Goal: Answer question/provide support

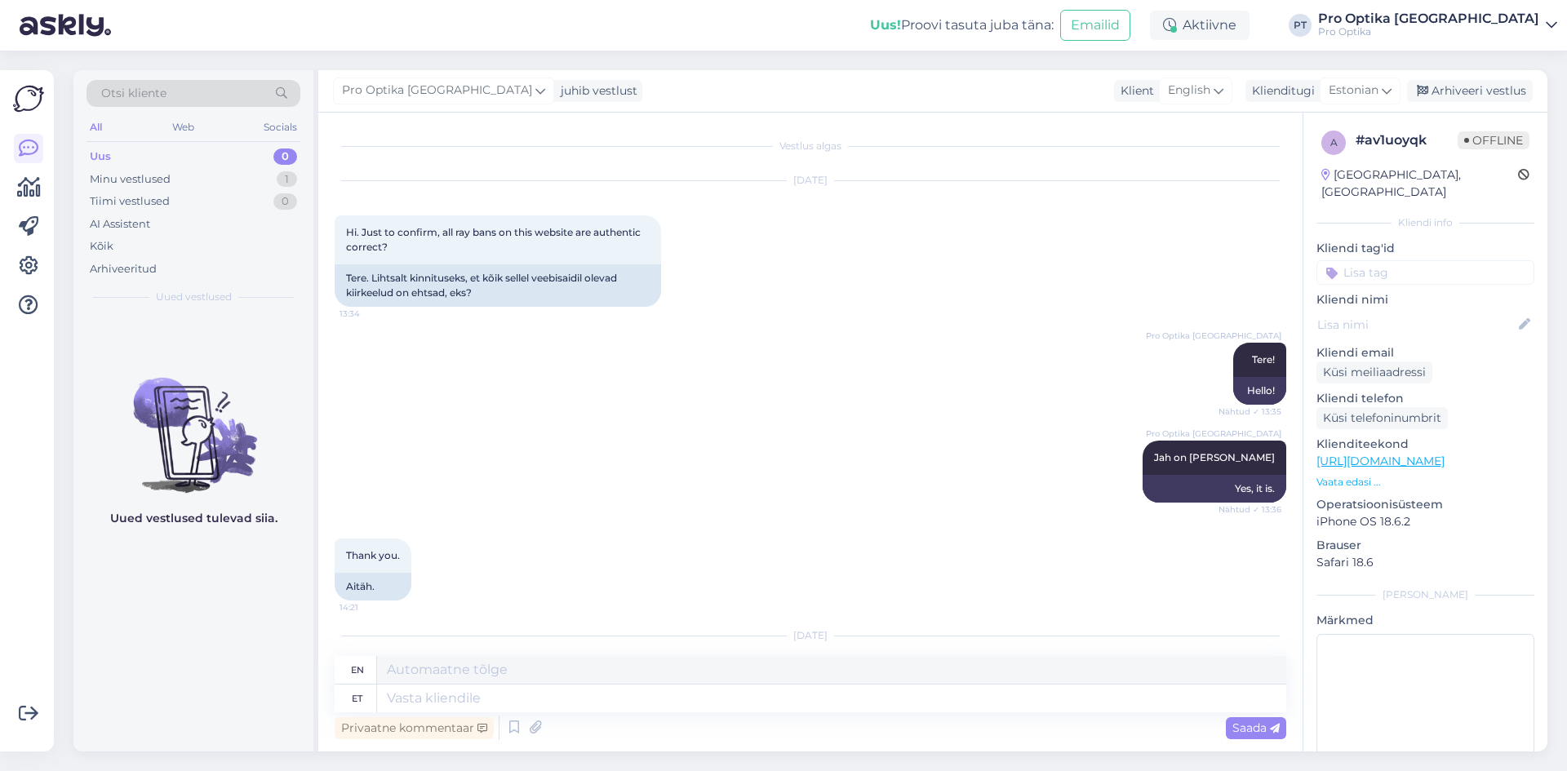
scroll to position [1774, 0]
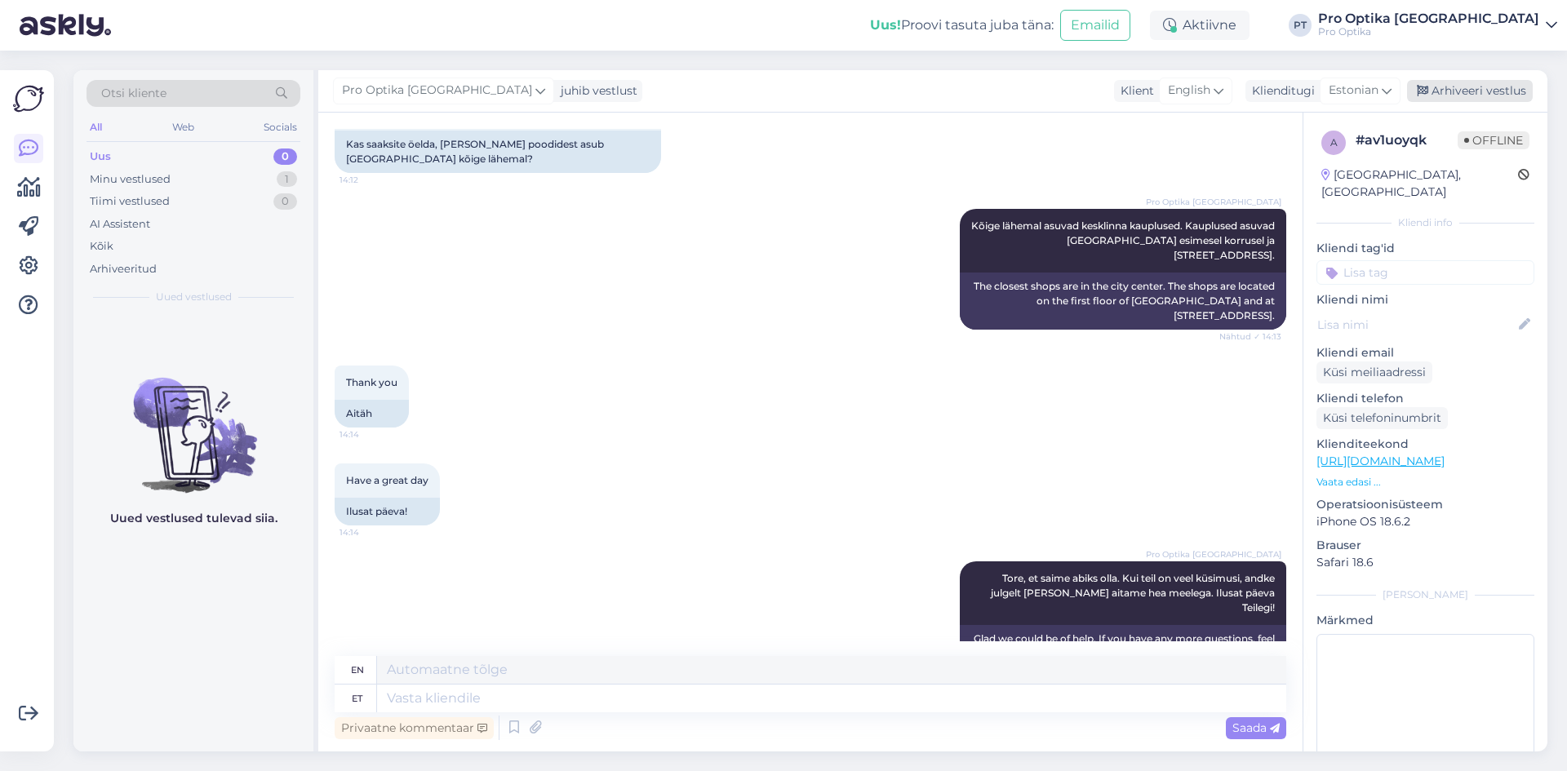
click at [1430, 88] on div "Arhiveeri vestlus" at bounding box center [1470, 91] width 126 height 22
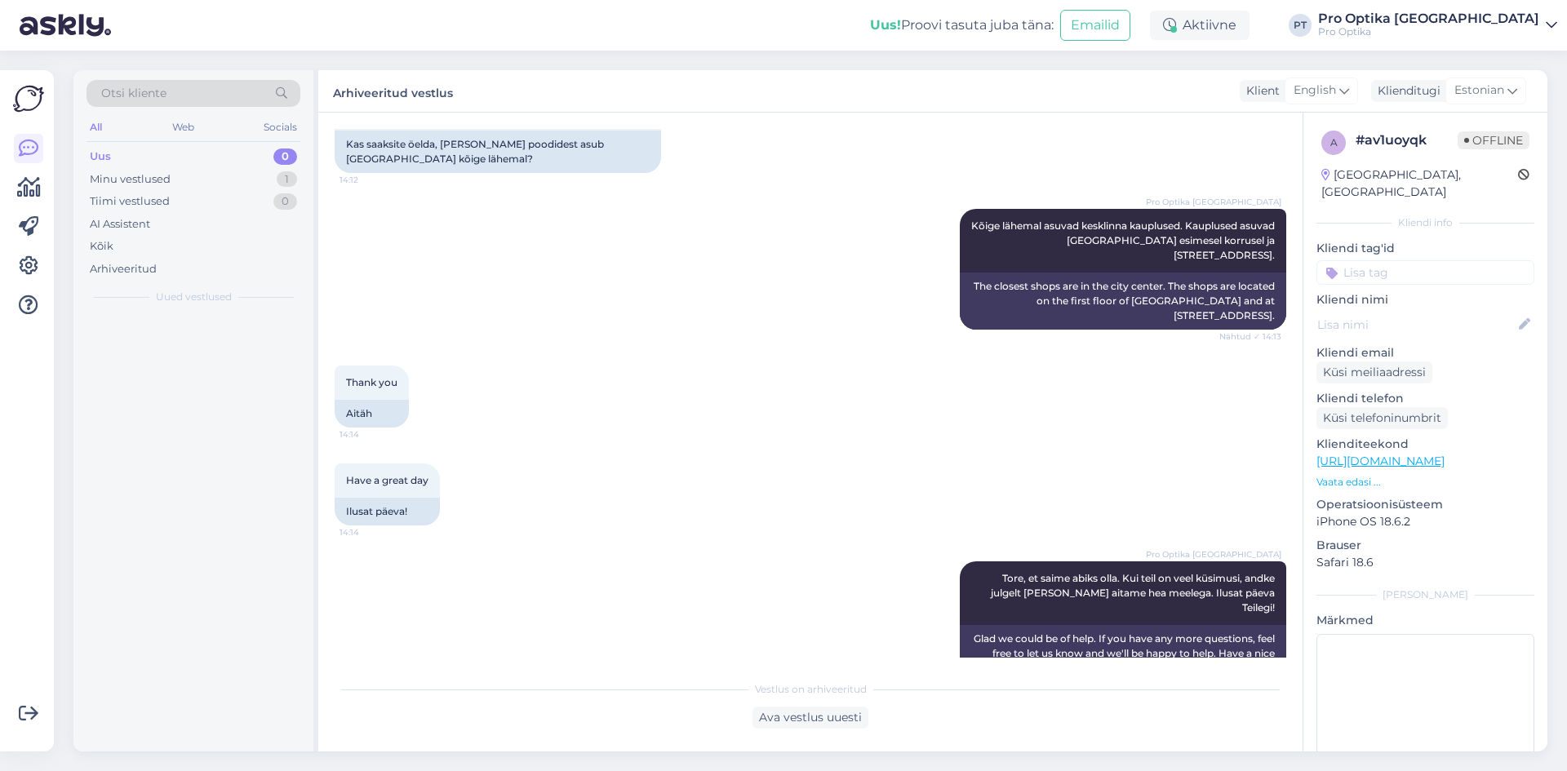
scroll to position [1758, 0]
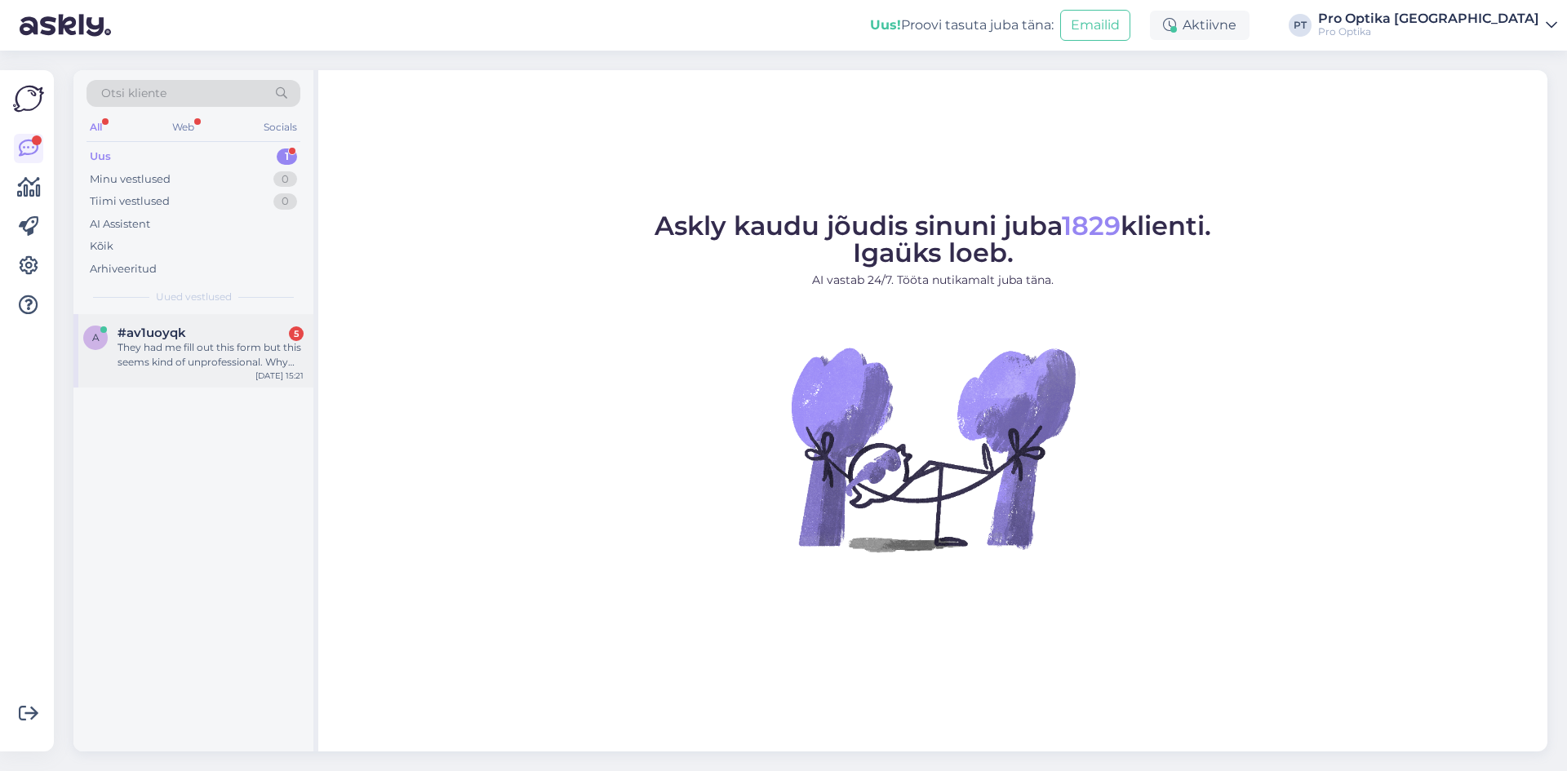
click at [226, 356] on div "They had me fill out this form but this seems kind of unprofessional. Why can’t…" at bounding box center [211, 354] width 186 height 29
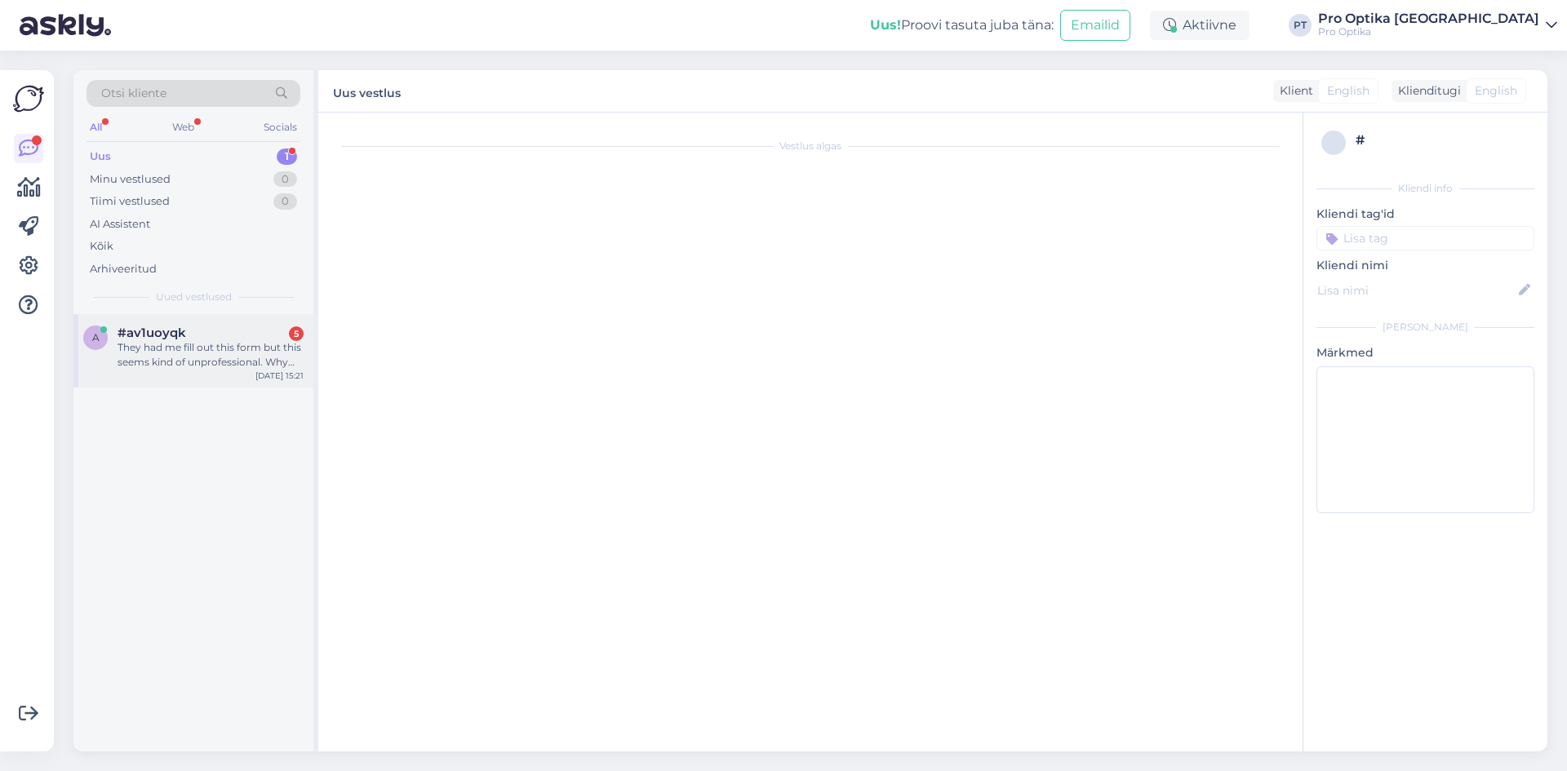
scroll to position [2287, 0]
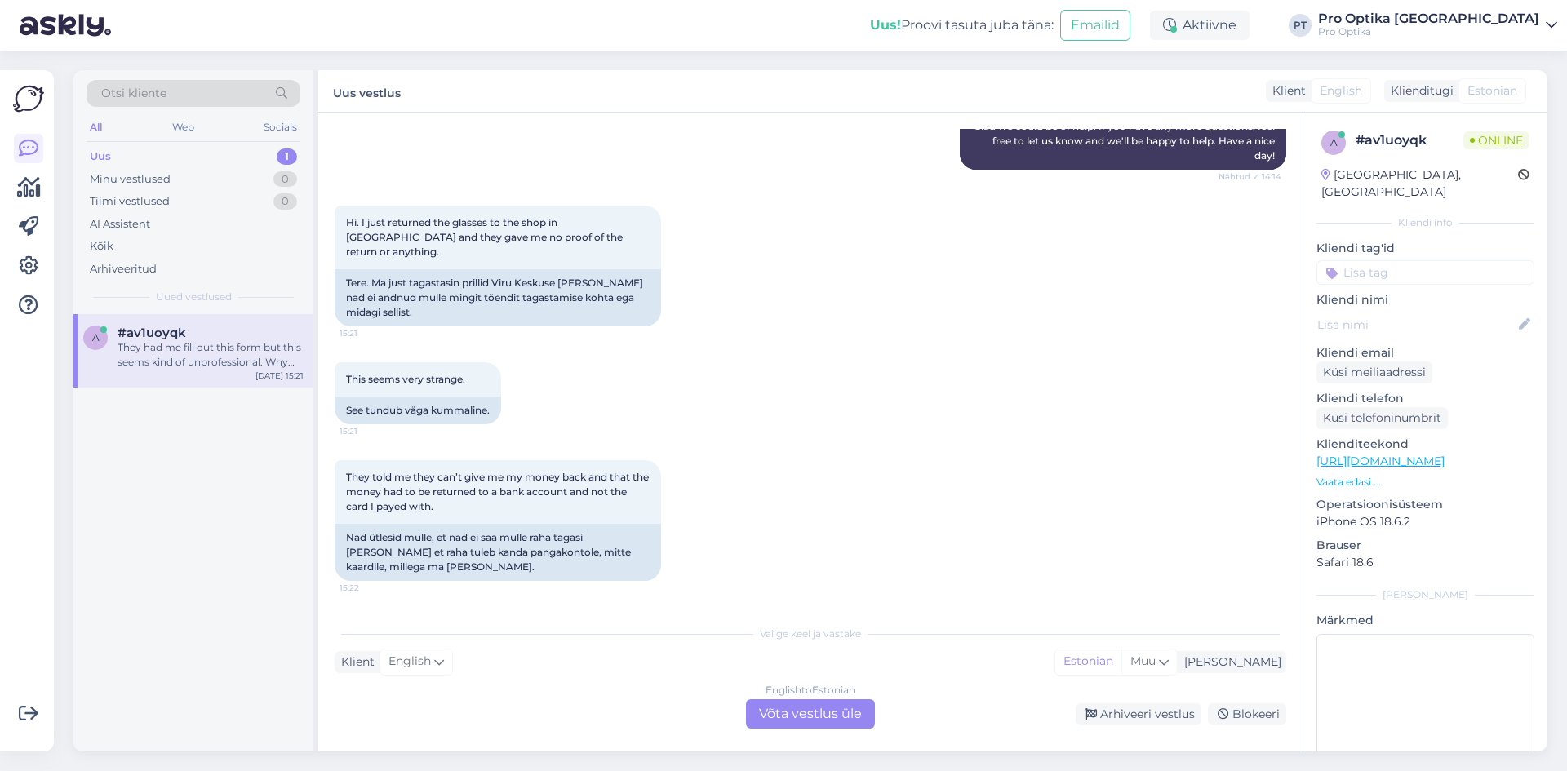
click at [846, 713] on div "English to Estonian Võta vestlus üle" at bounding box center [810, 713] width 129 height 29
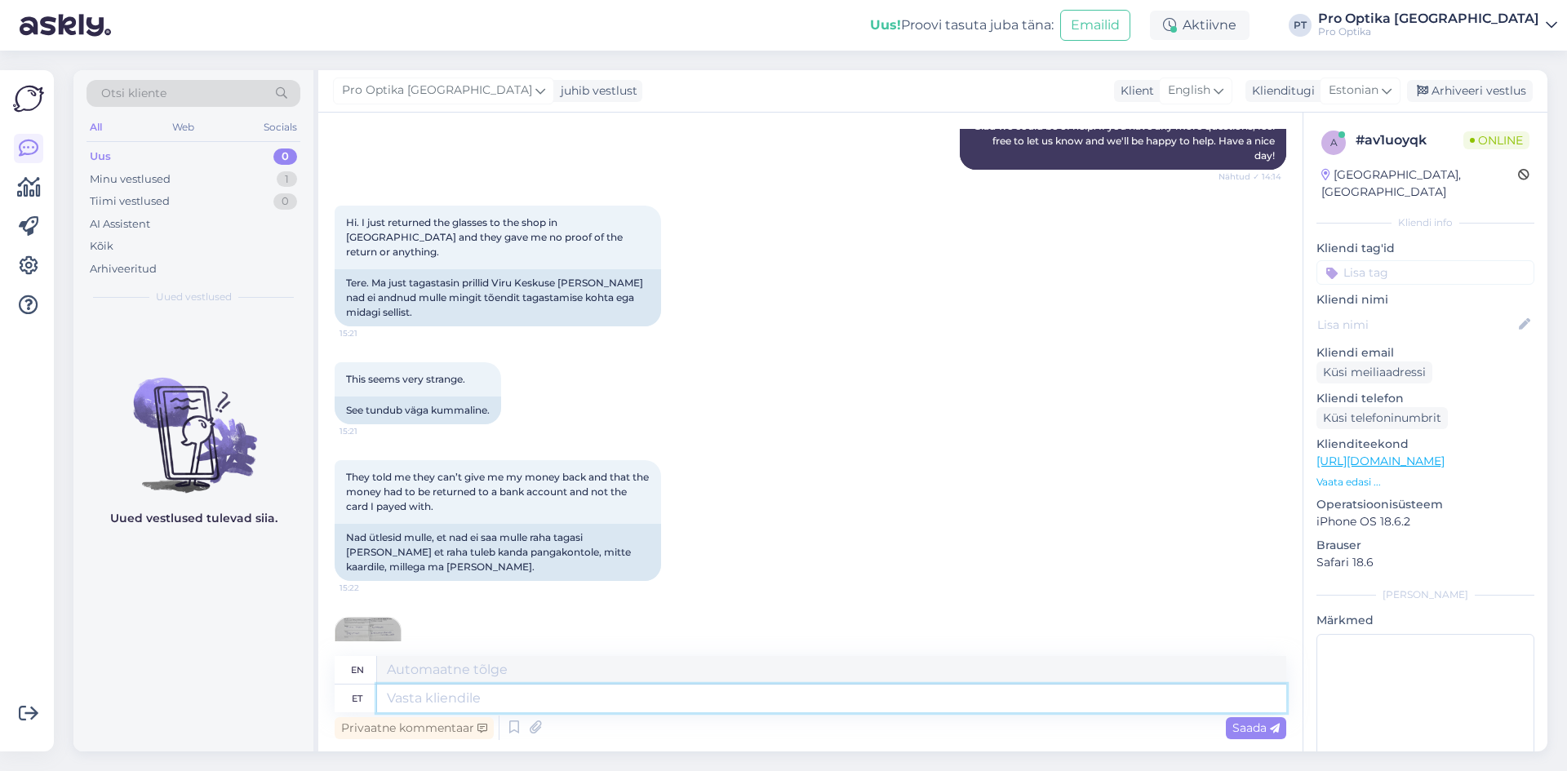
click at [550, 699] on textarea at bounding box center [831, 699] width 909 height 28
type textarea "Tere,"
type textarea "Hello,"
type textarea "Tere, tõep"
type textarea "Hello, right?"
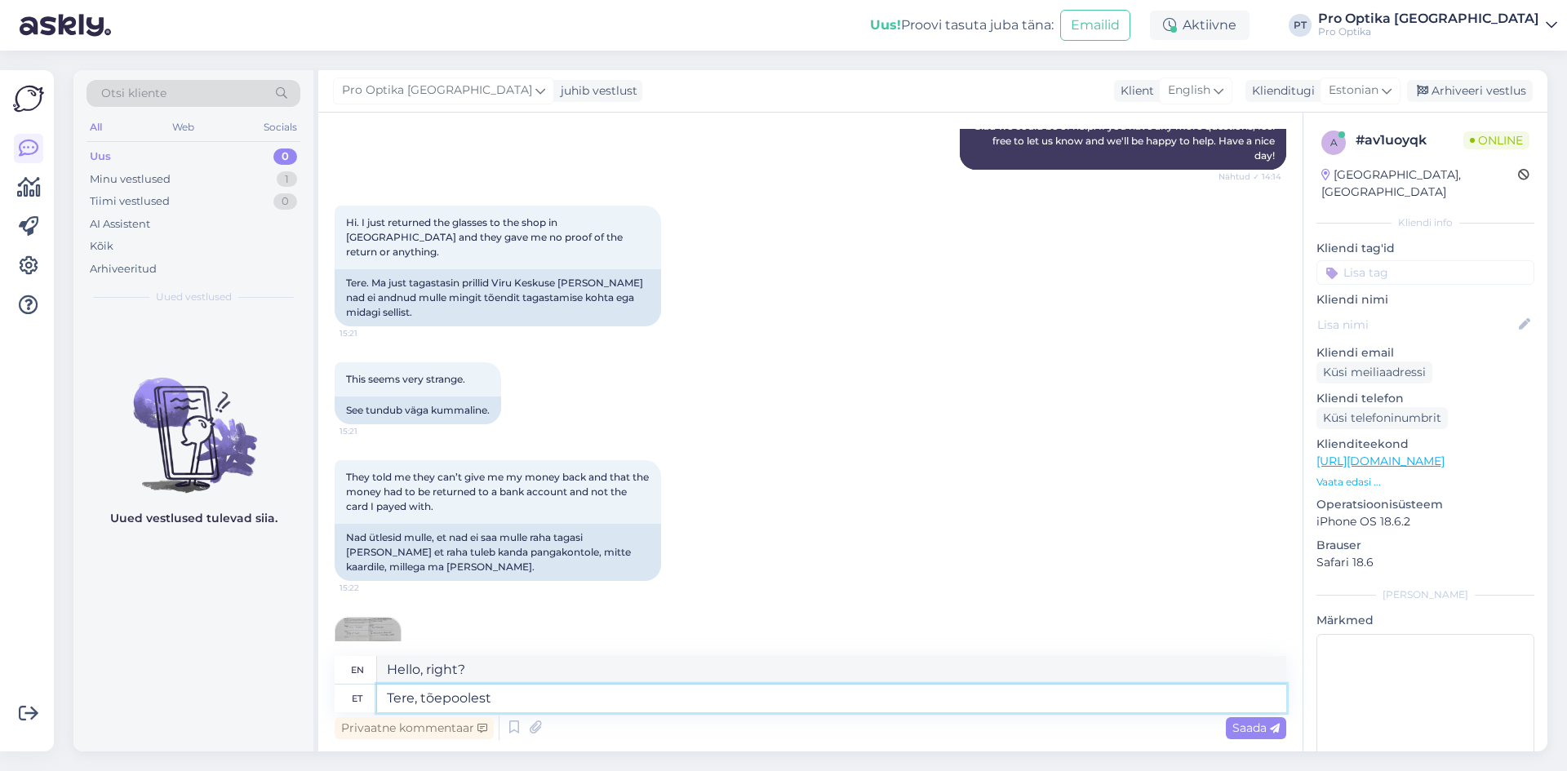
type textarea "Tere, tõepoolest"
type textarea "Hello, indeed"
type textarea "Tere, tõepoolest raha k"
type textarea "Hello, indeed money"
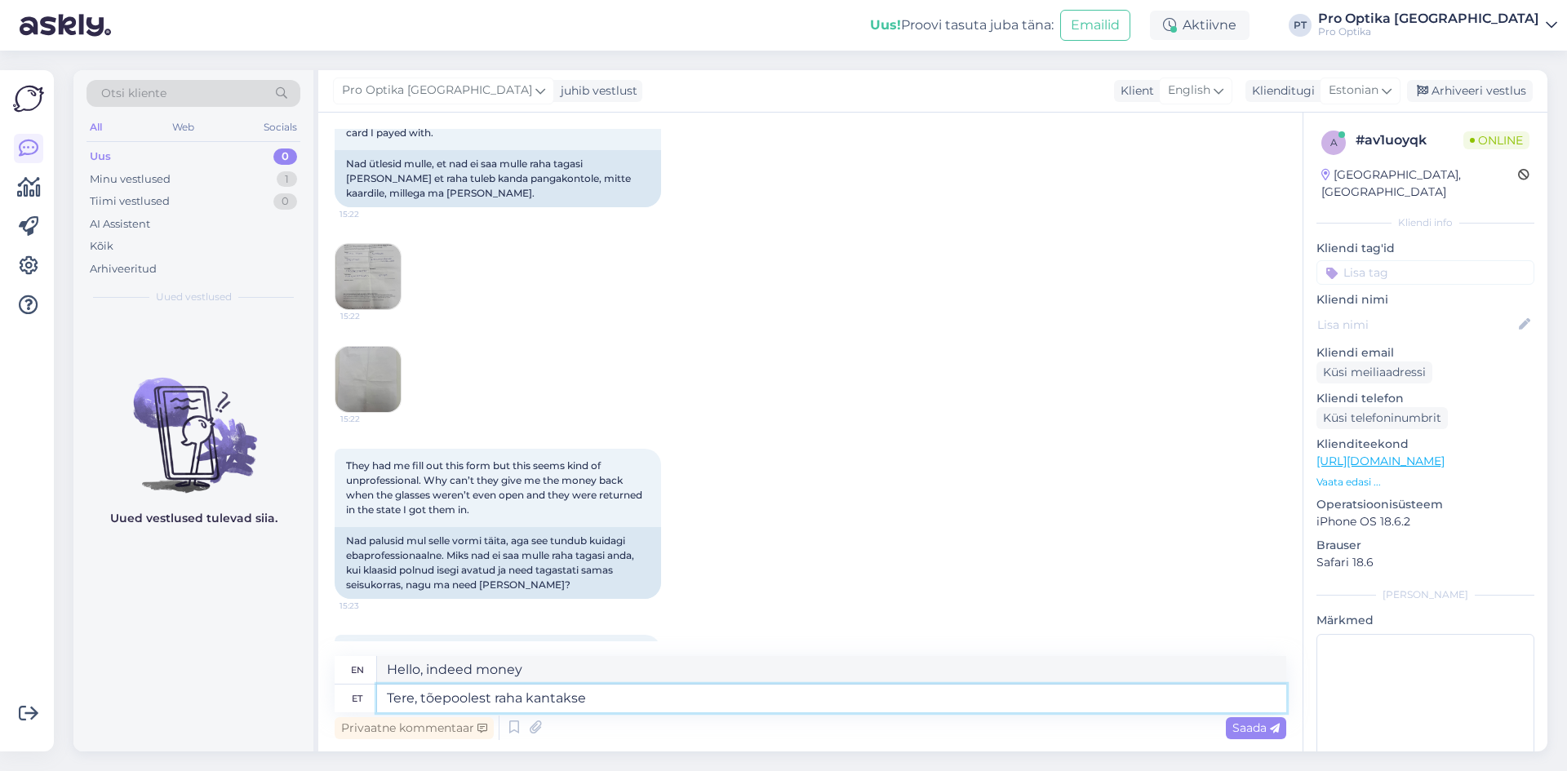
type textarea "Tere, tõepoolest raha kantakse"
type textarea "Hello, indeed the money is being transferred."
type textarea "Tere, tõepoolest raha kantakse Teile"
type textarea "Hello, the money will indeed be transferred to you."
type textarea "Tere, tõepoolest raha kantakse Teile pangakontole"
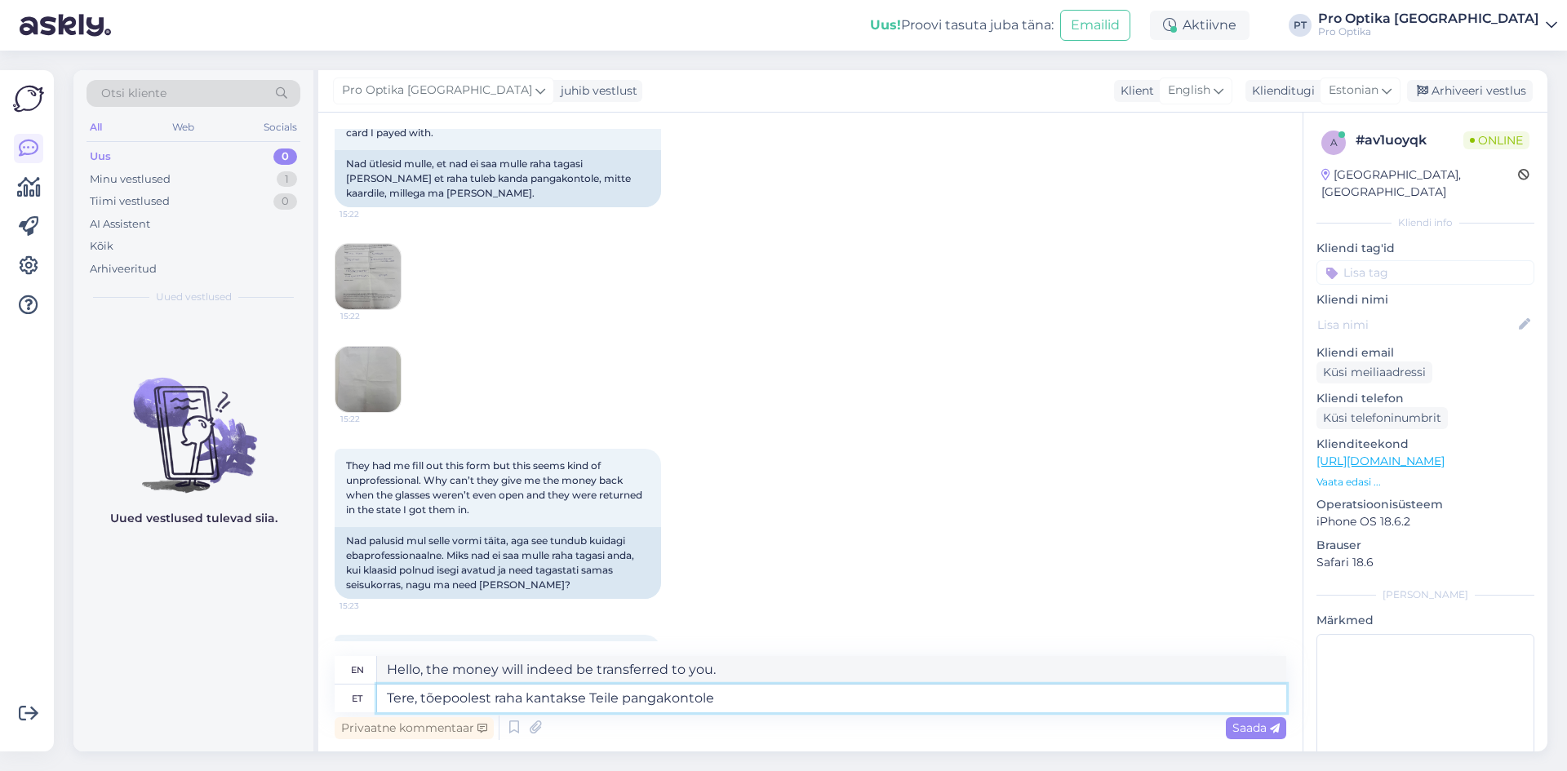
type textarea "Hello, the money will indeed be transferred to your bank account."
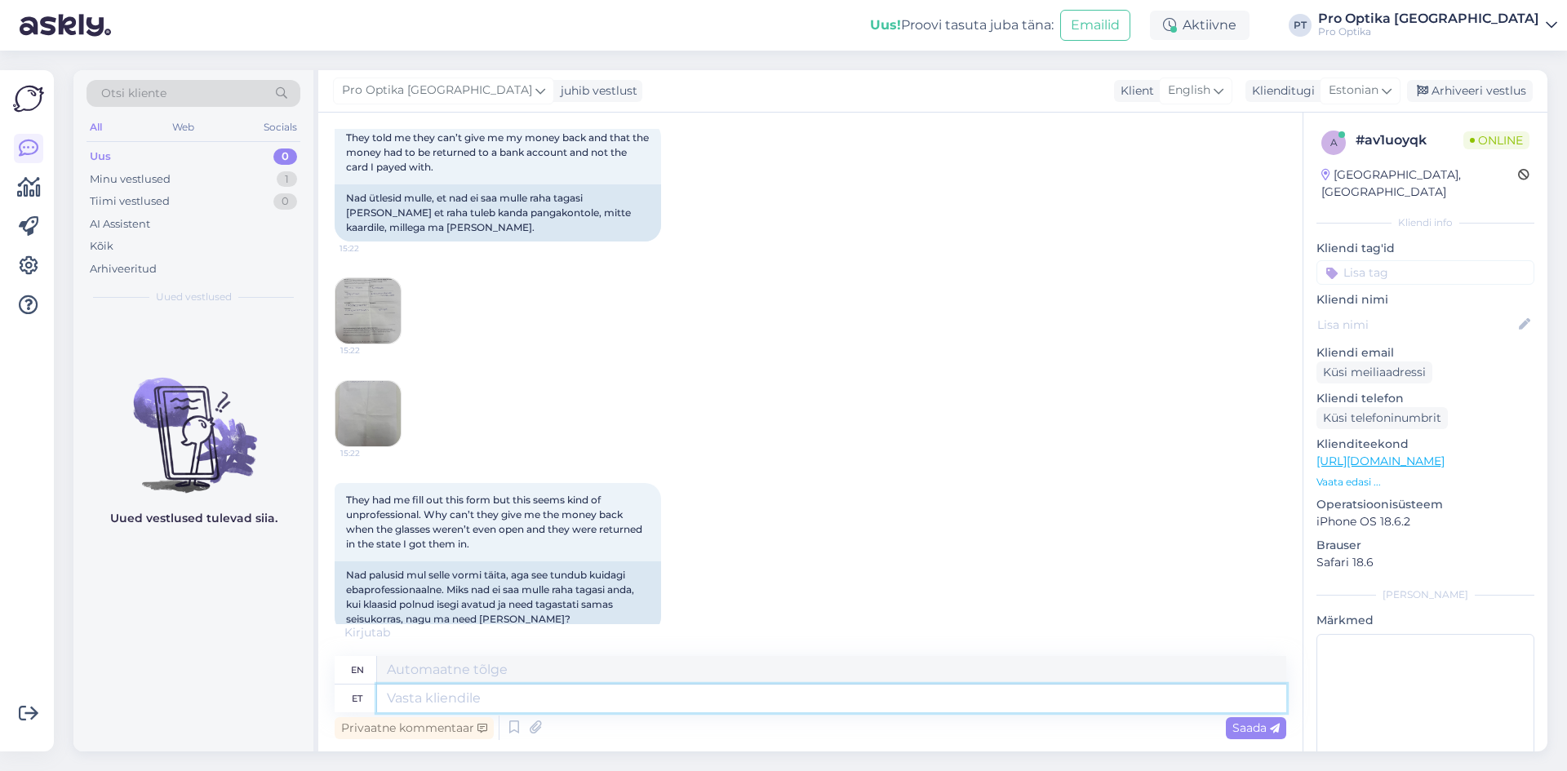
scroll to position [2610, 0]
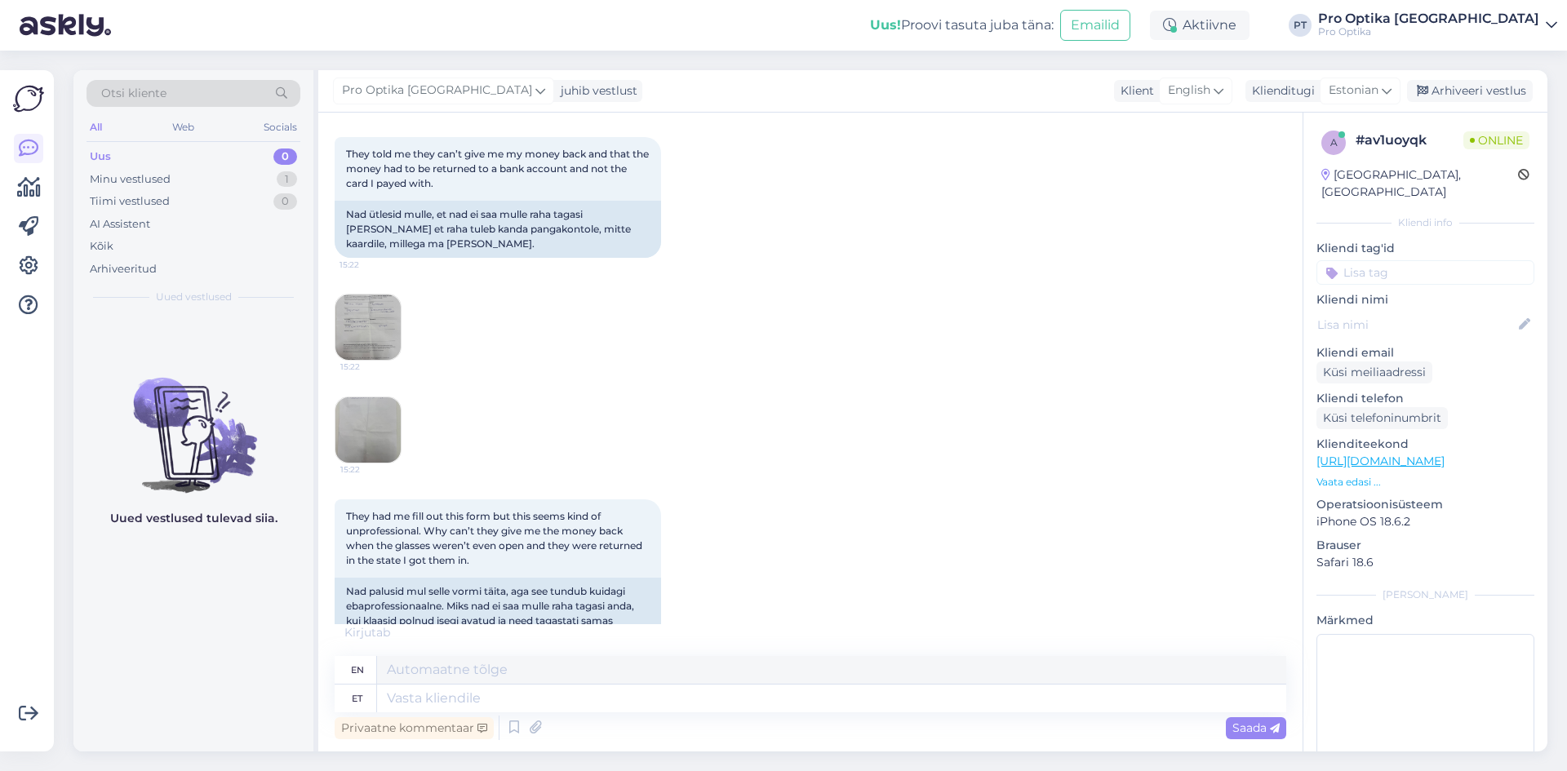
click at [368, 295] on img at bounding box center [367, 327] width 65 height 65
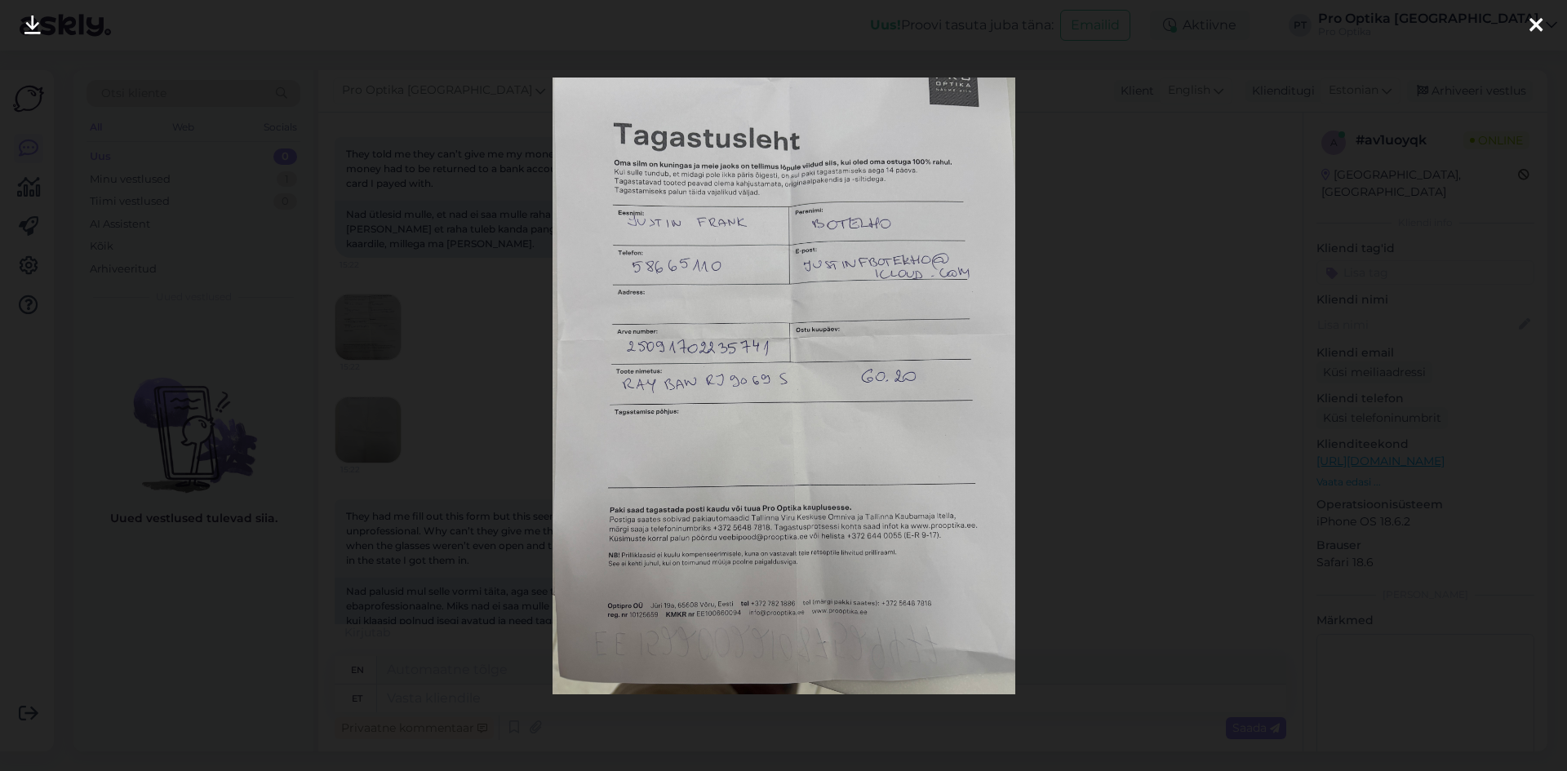
click at [1079, 295] on div at bounding box center [783, 385] width 1567 height 771
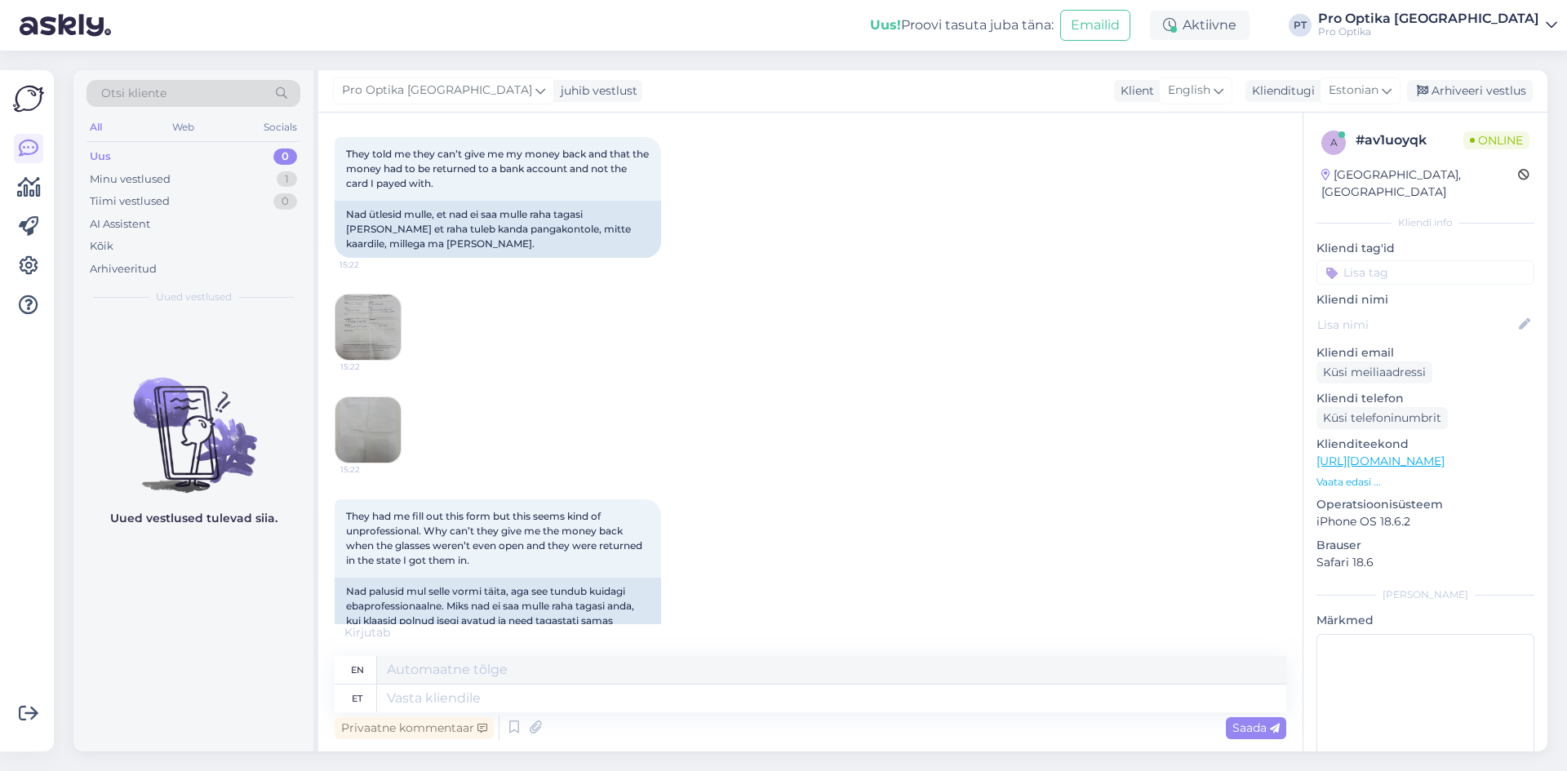
click at [386, 397] on img at bounding box center [367, 429] width 65 height 65
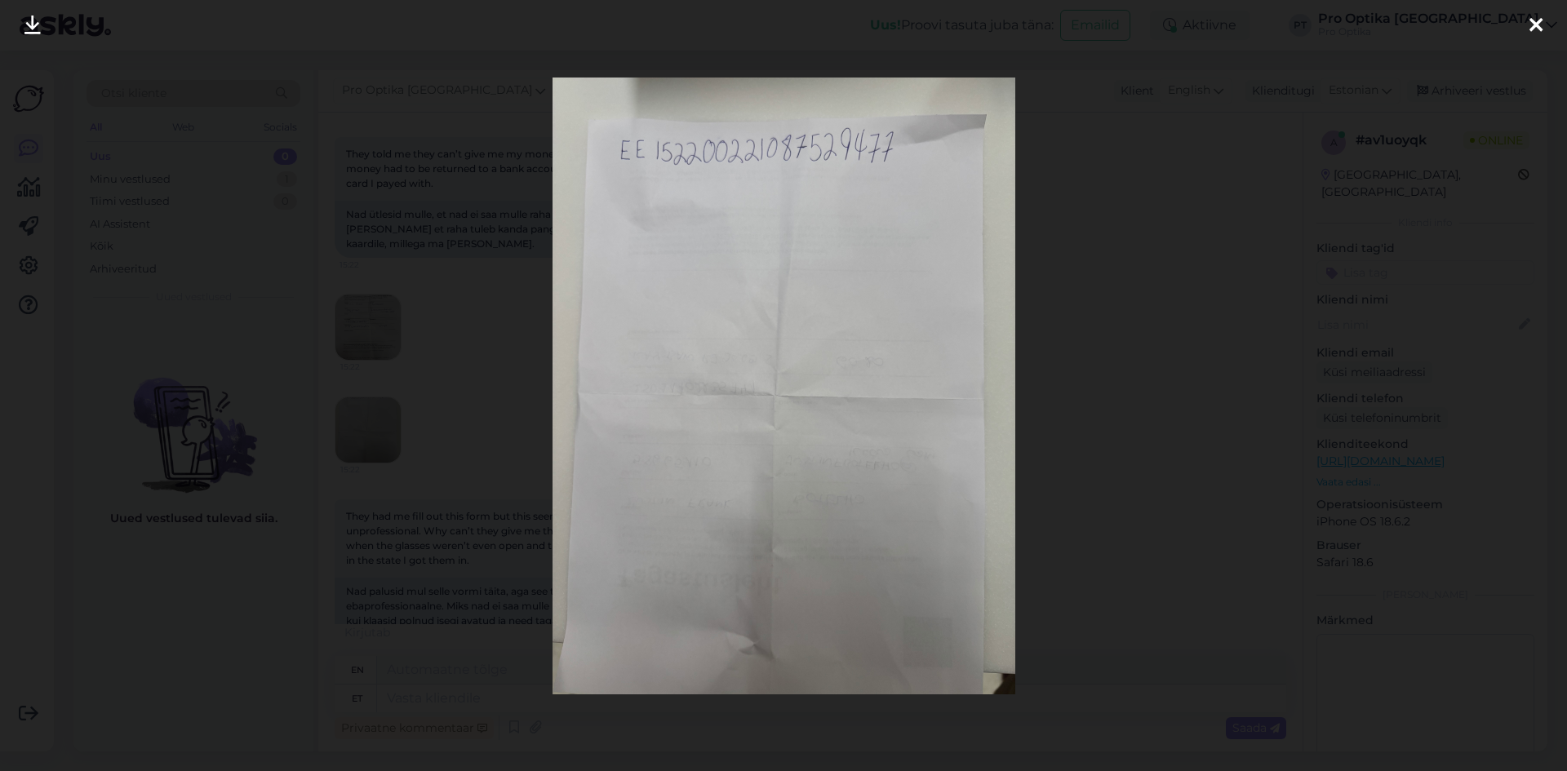
click at [1069, 318] on div at bounding box center [783, 385] width 1567 height 771
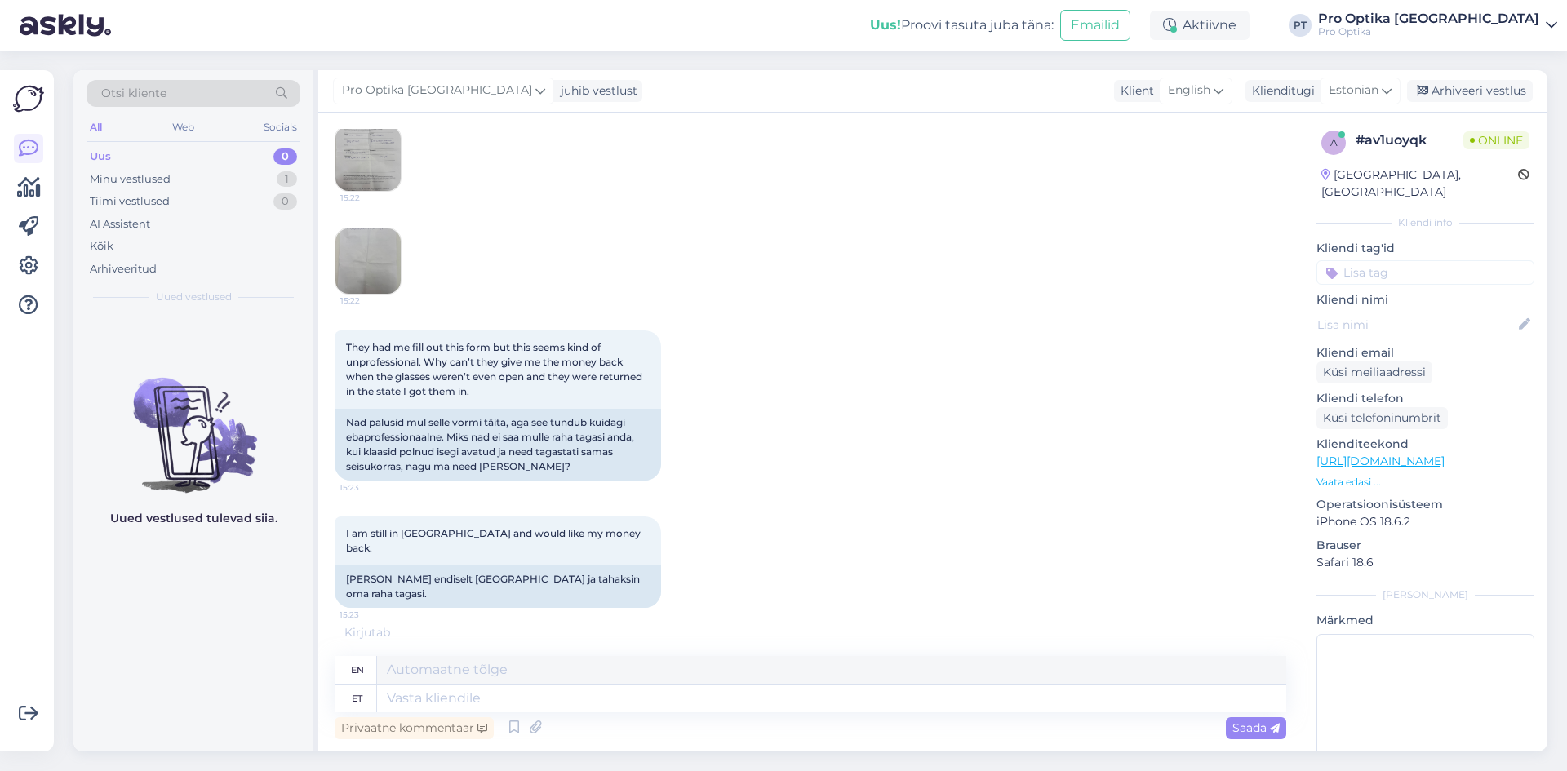
scroll to position [2790, 0]
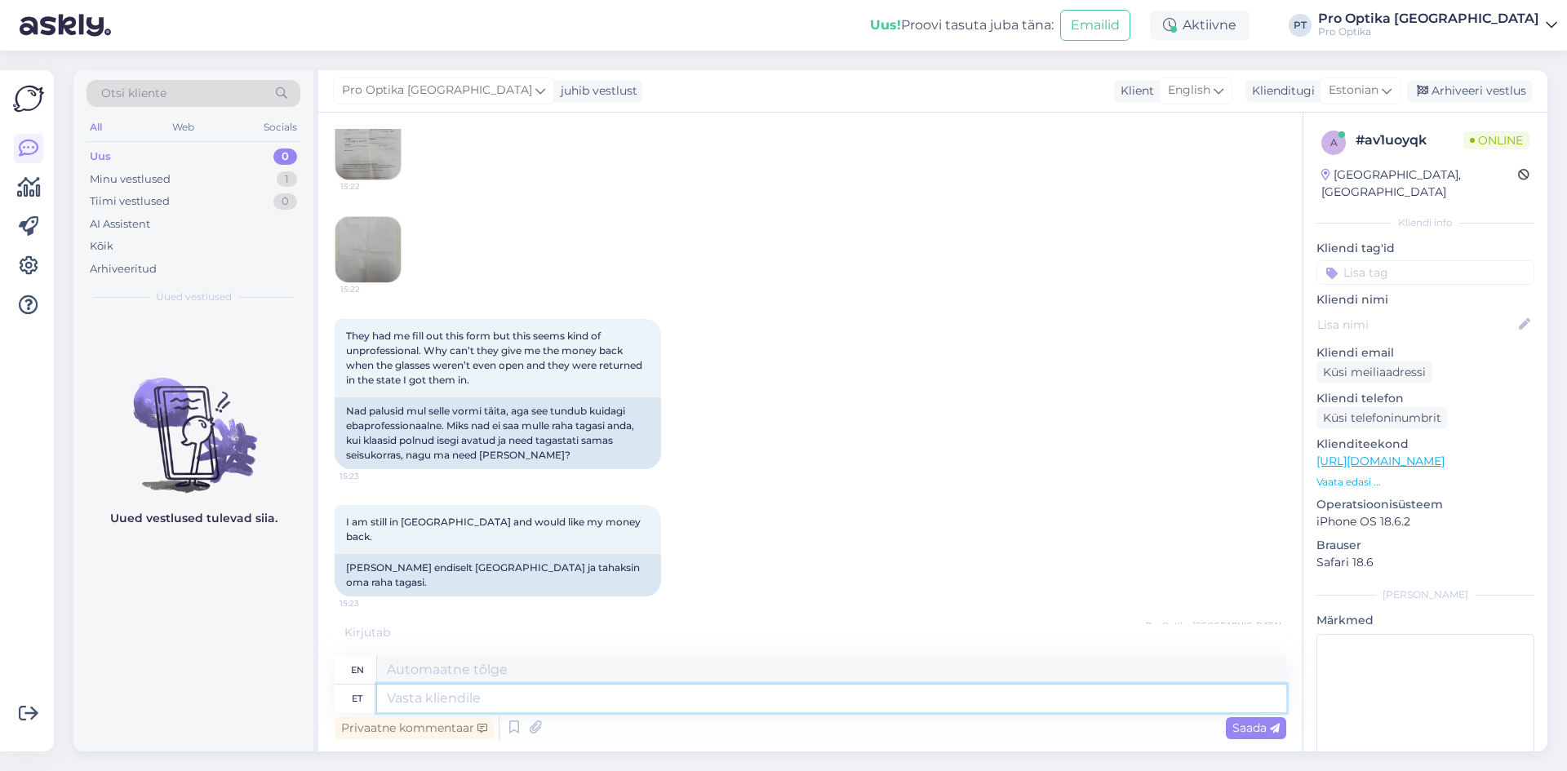
click at [572, 694] on textarea at bounding box center [831, 699] width 909 height 28
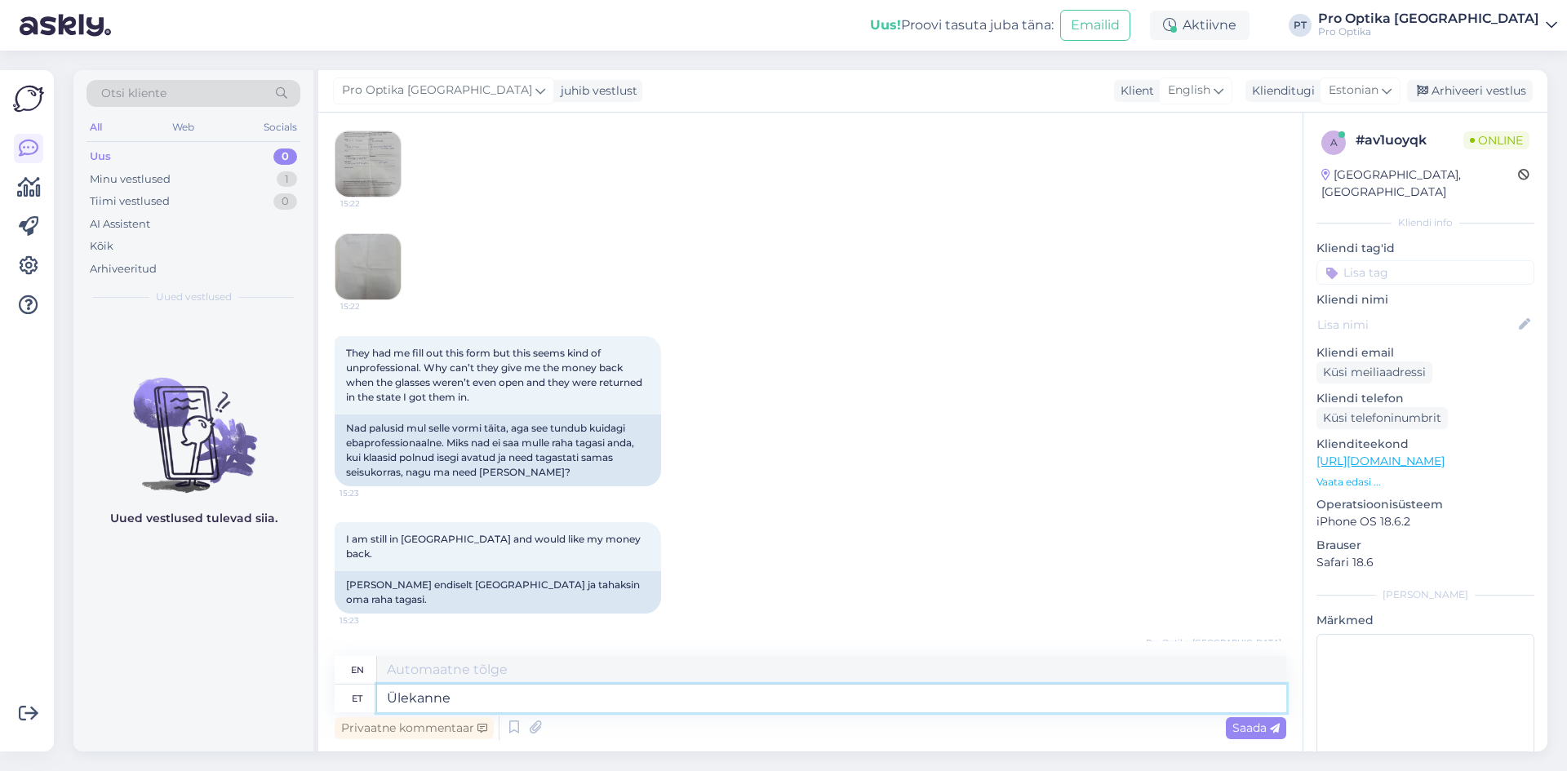
type textarea "Ülekanne l"
type textarea "Transfer"
type textarea "Ülekanne laekub"
type textarea "Transfer received"
type textarea "Ülekanne laekub paari t"
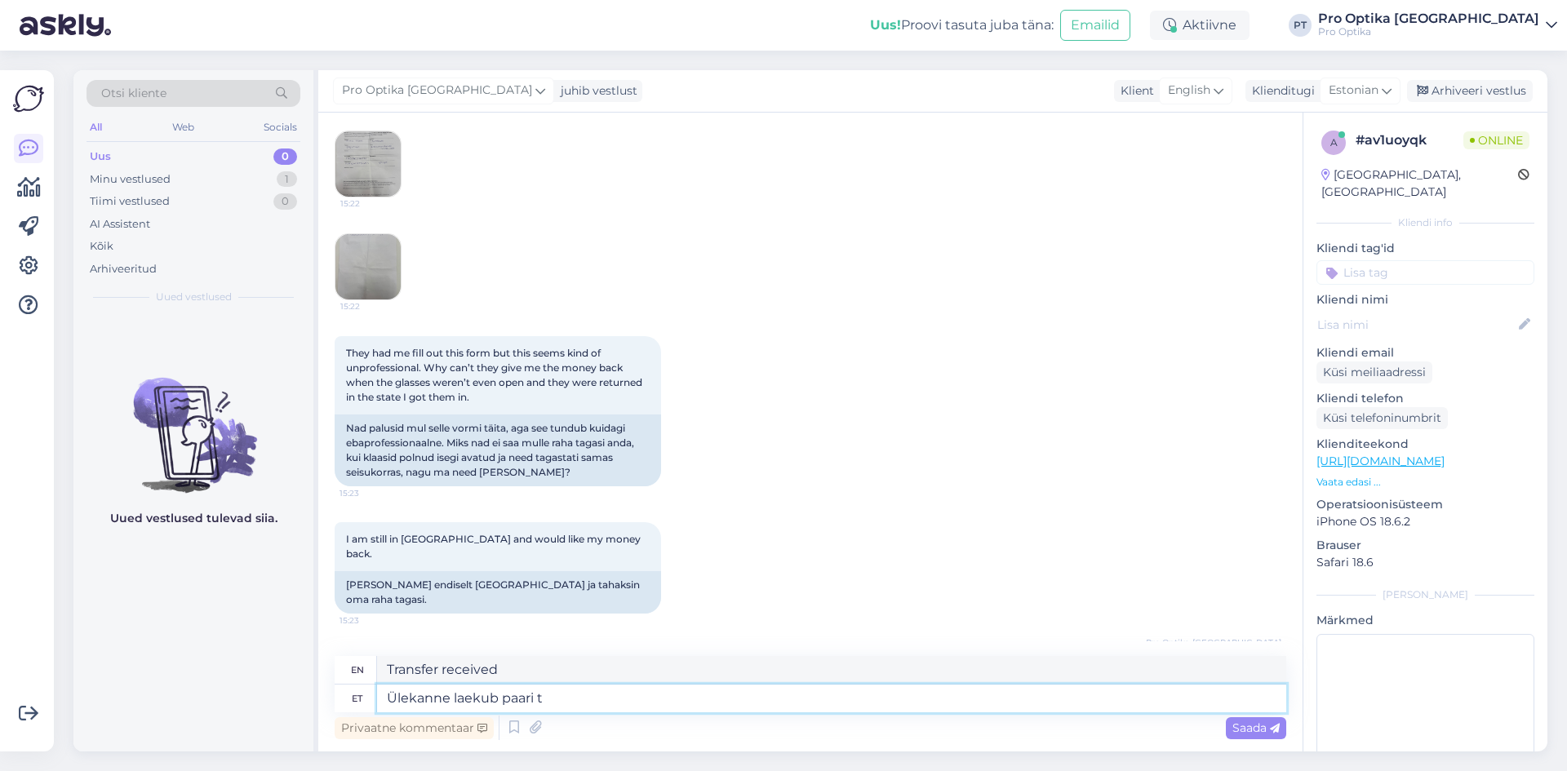
type textarea "The transfer will be received in a few"
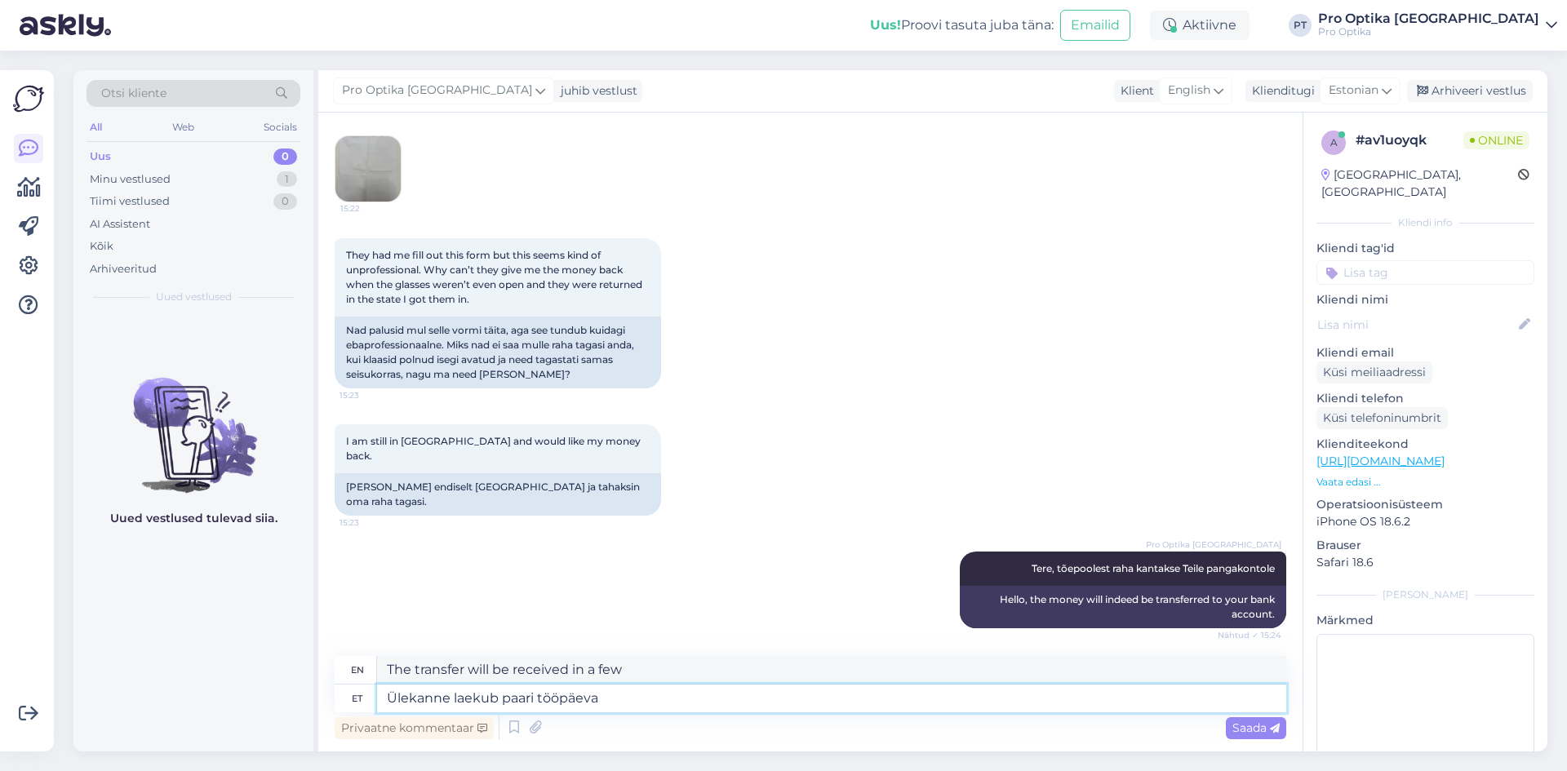
type textarea "Ülekanne laekub paari tööpäeva"
type textarea "The transfer will be received within a few business days."
type textarea "Ülekanne laekub paari tööpäeva jooksul"
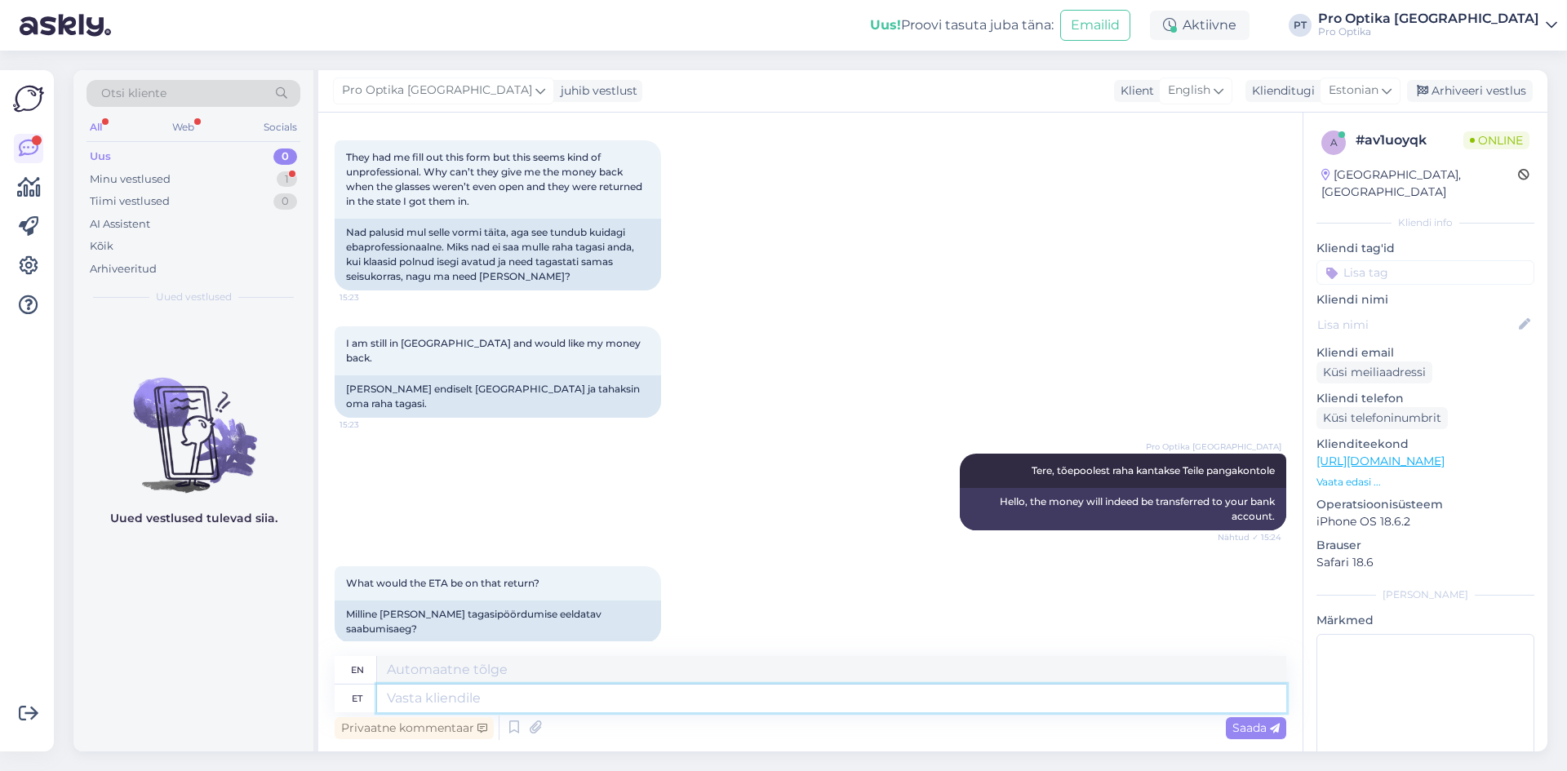
scroll to position [3067, 0]
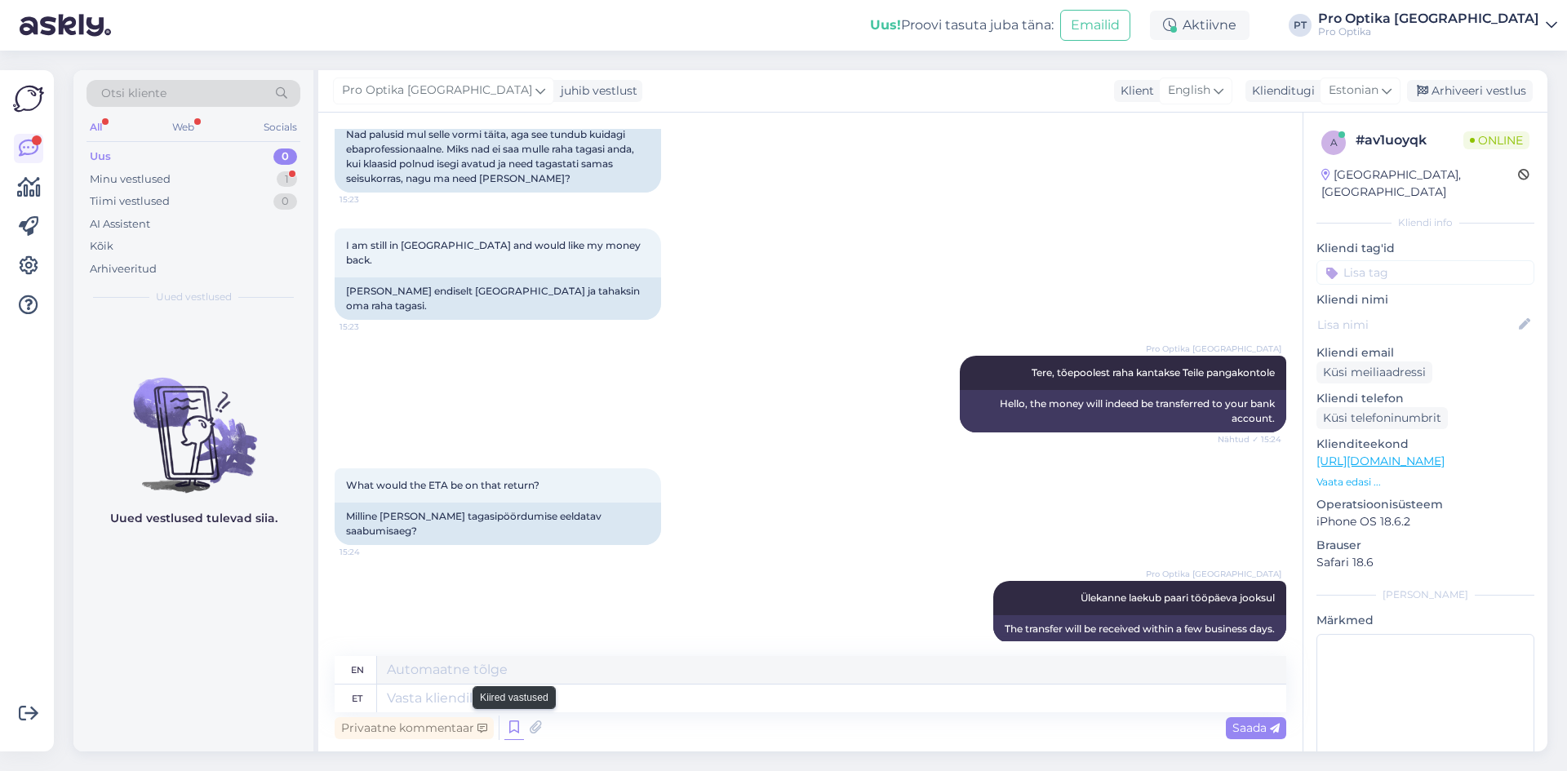
click at [521, 730] on icon at bounding box center [514, 728] width 20 height 24
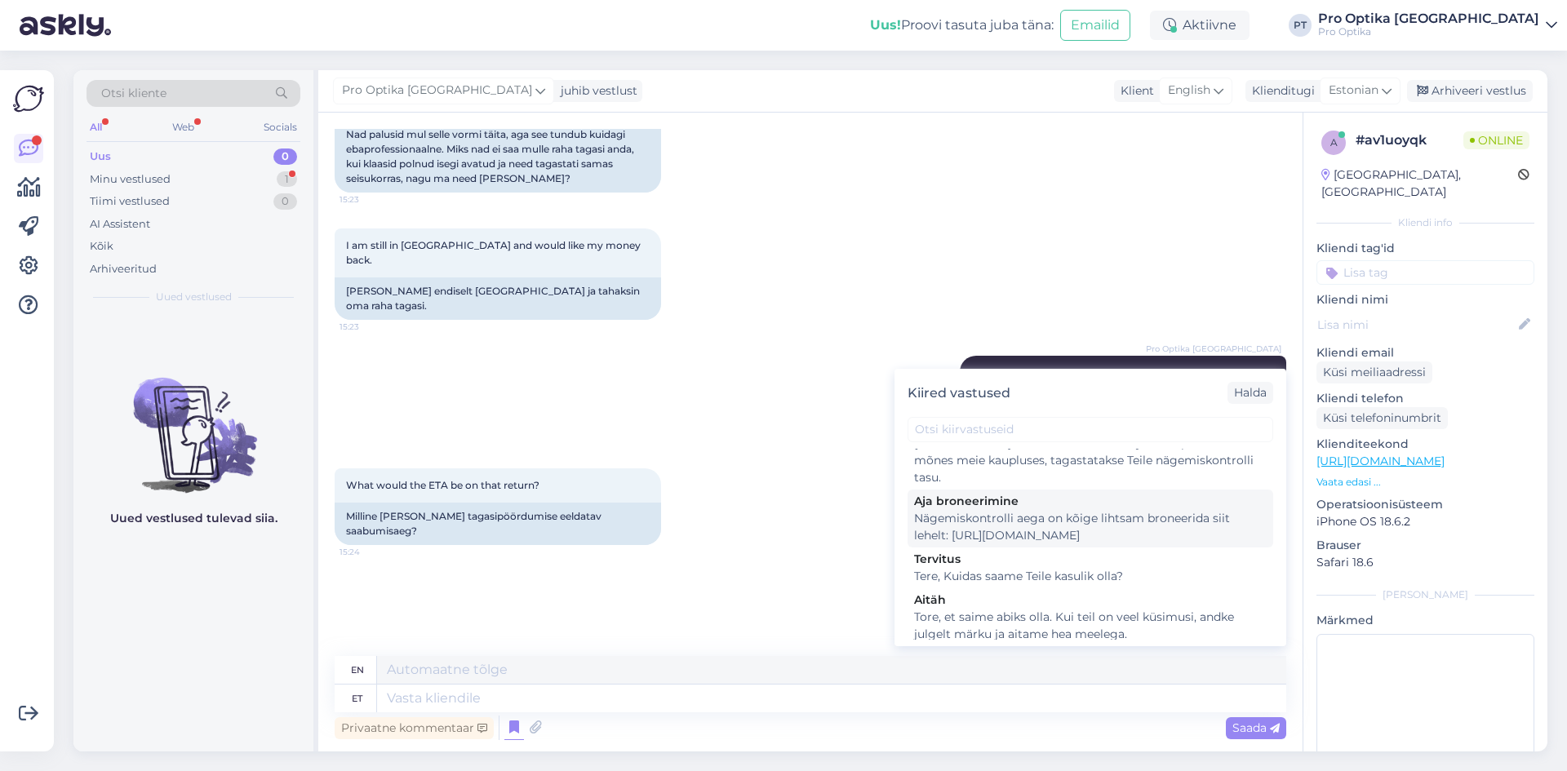
scroll to position [478, 0]
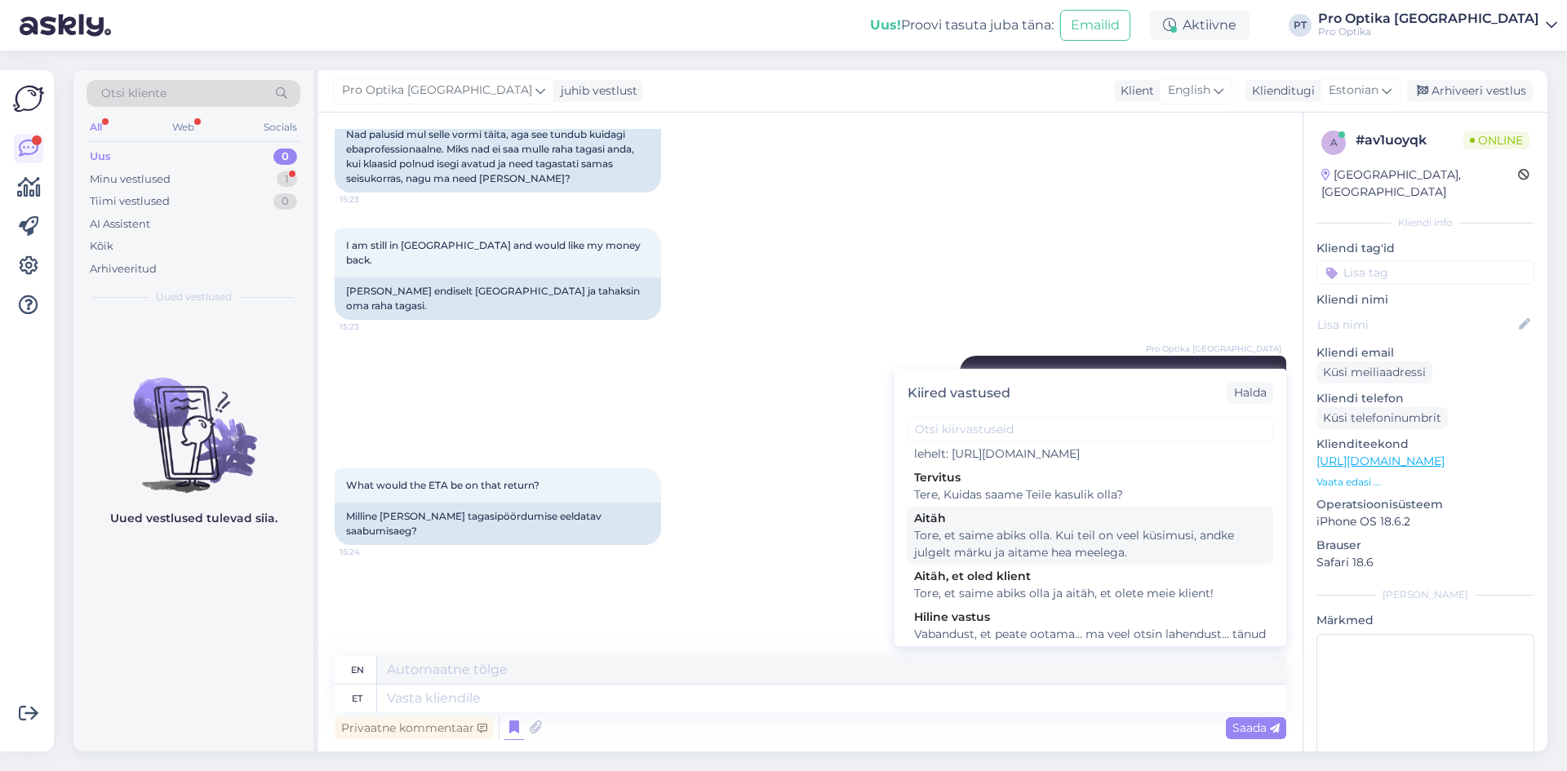
click at [1021, 553] on div "Tore, et saime abiks olla. Kui teil on veel küsimusi, andke julgelt märku ja ai…" at bounding box center [1090, 544] width 353 height 34
type textarea "Glad we could be of help. If you have any more questions, feel free to let us k…"
type textarea "Tore, et saime abiks olla. Kui teil on veel küsimusi, andke julgelt märku ja ai…"
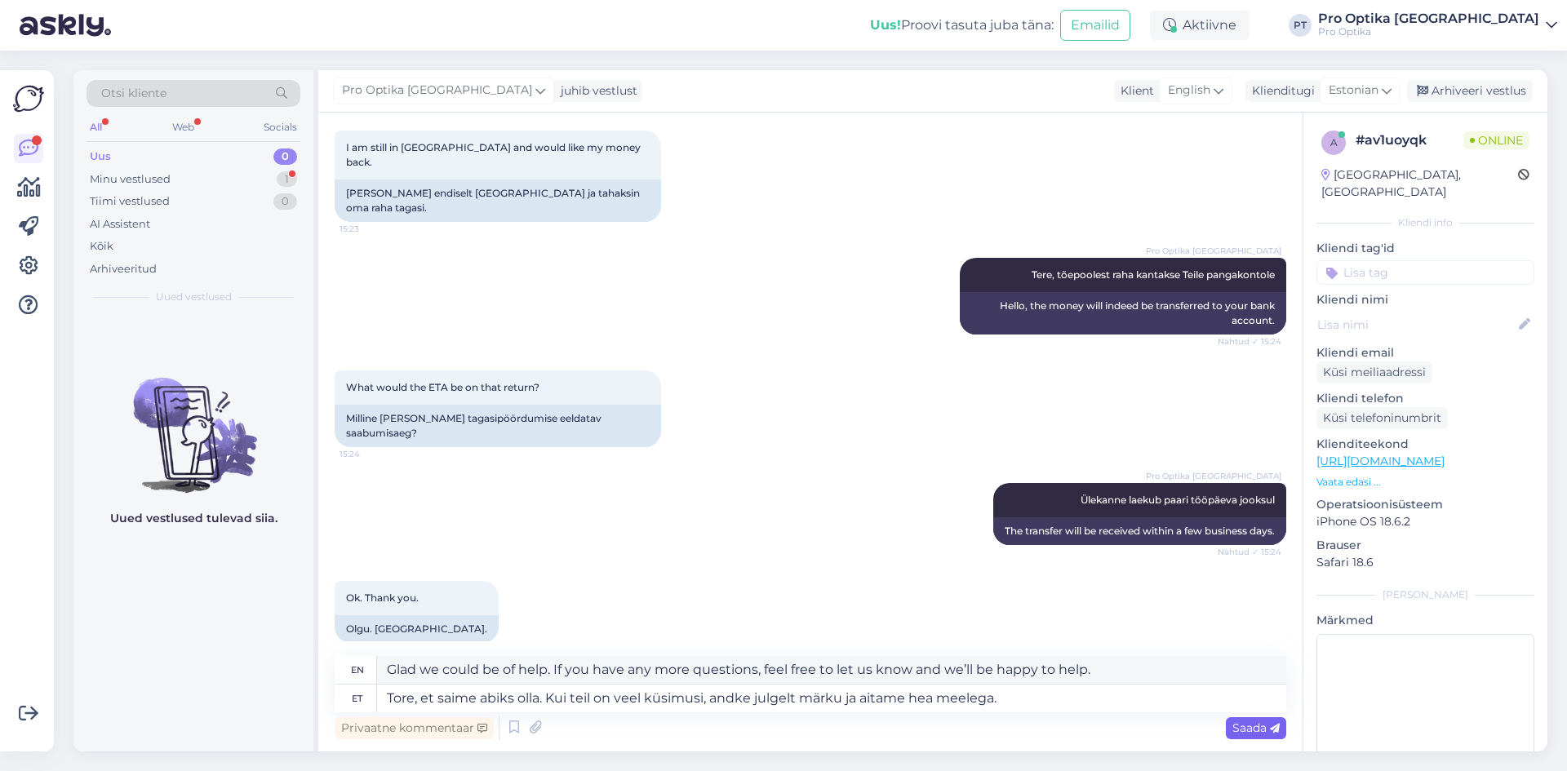
click at [1266, 730] on span "Saada" at bounding box center [1255, 728] width 47 height 15
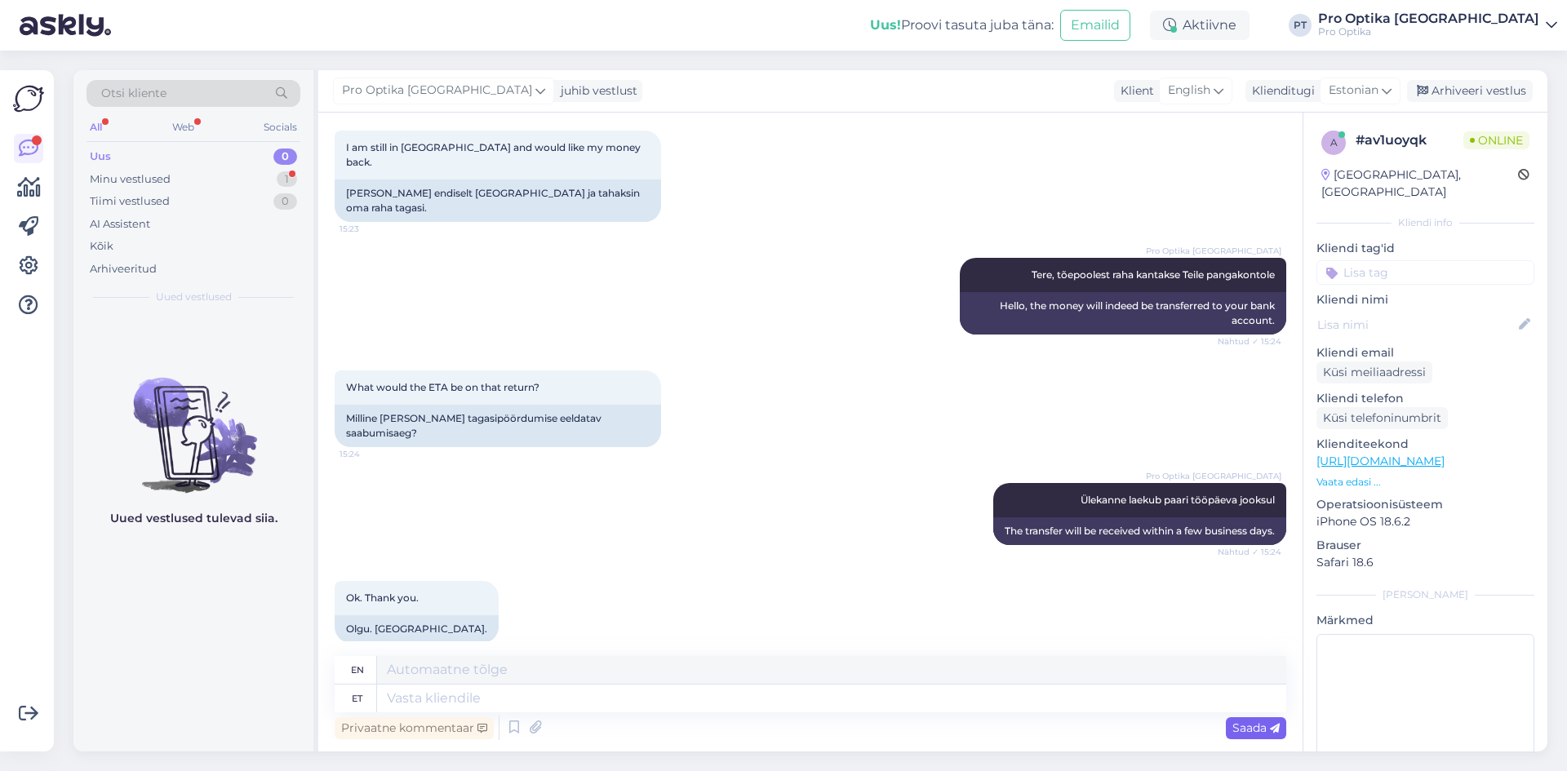
scroll to position [3292, 0]
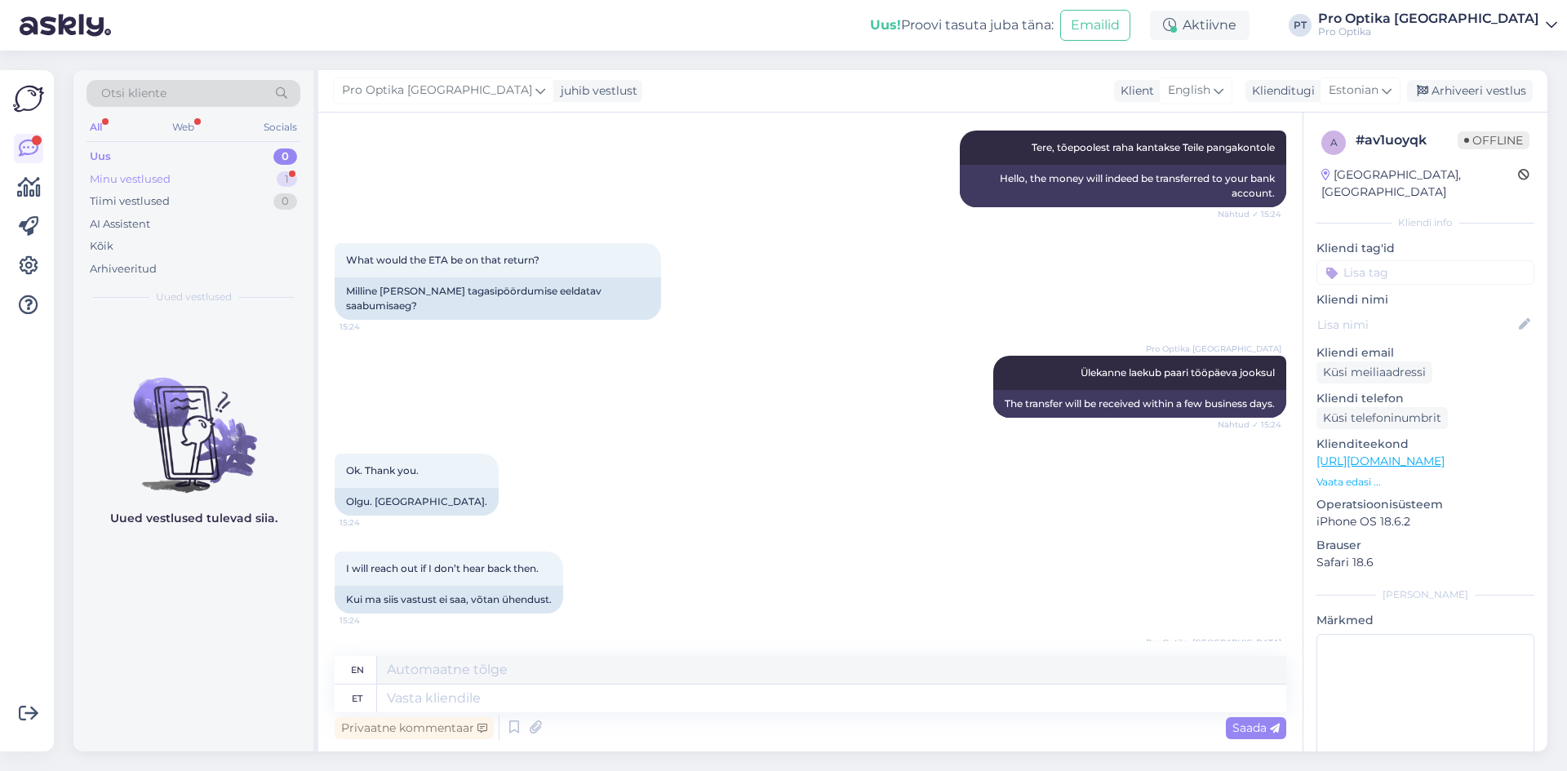
click at [148, 184] on div "Minu vestlused" at bounding box center [130, 179] width 81 height 16
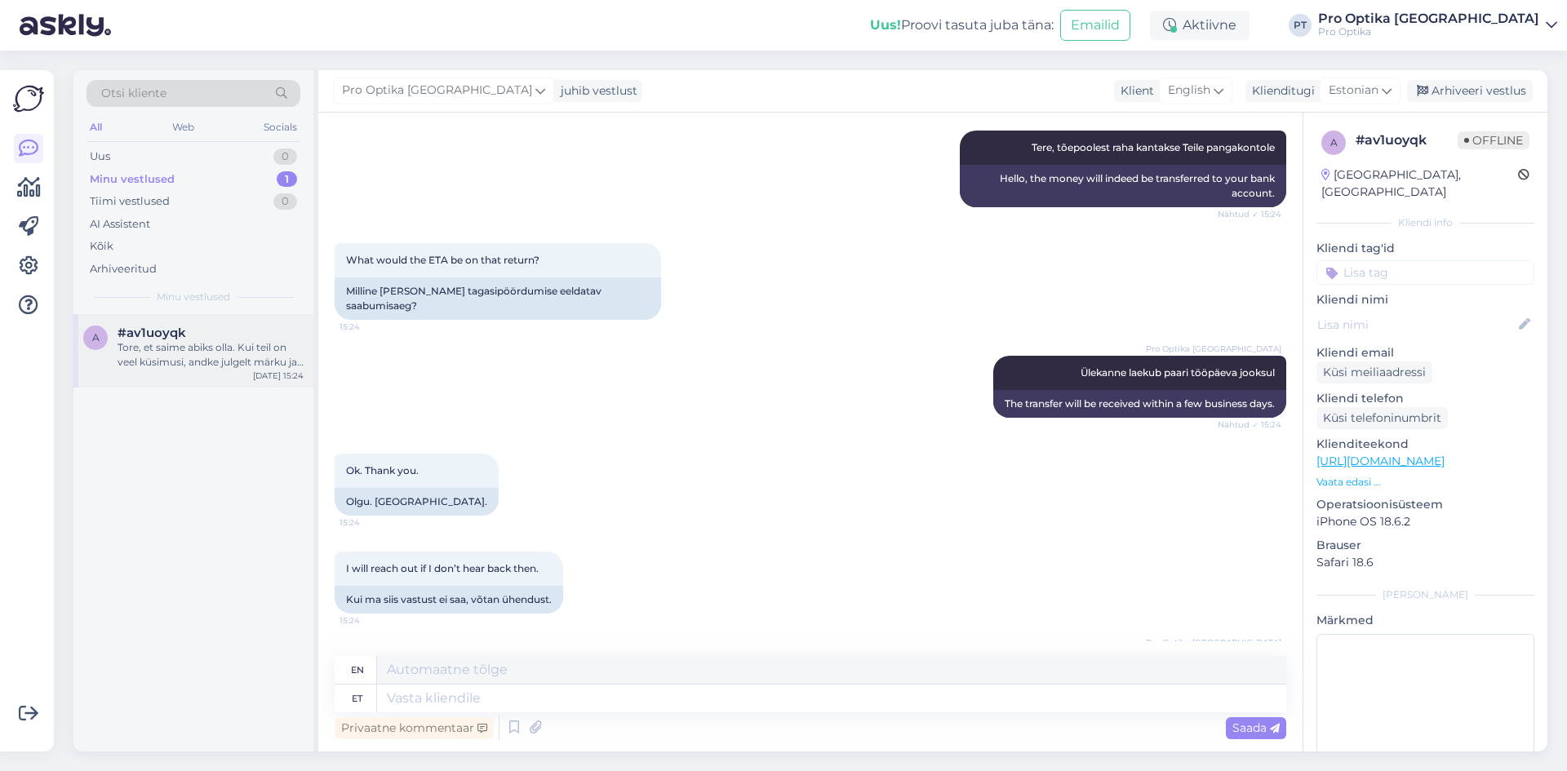
click at [221, 342] on div "Tore, et saime abiks olla. Kui teil on veel küsimusi, andke julgelt märku ja ai…" at bounding box center [211, 354] width 186 height 29
click at [146, 149] on div "Uus 0" at bounding box center [194, 156] width 214 height 23
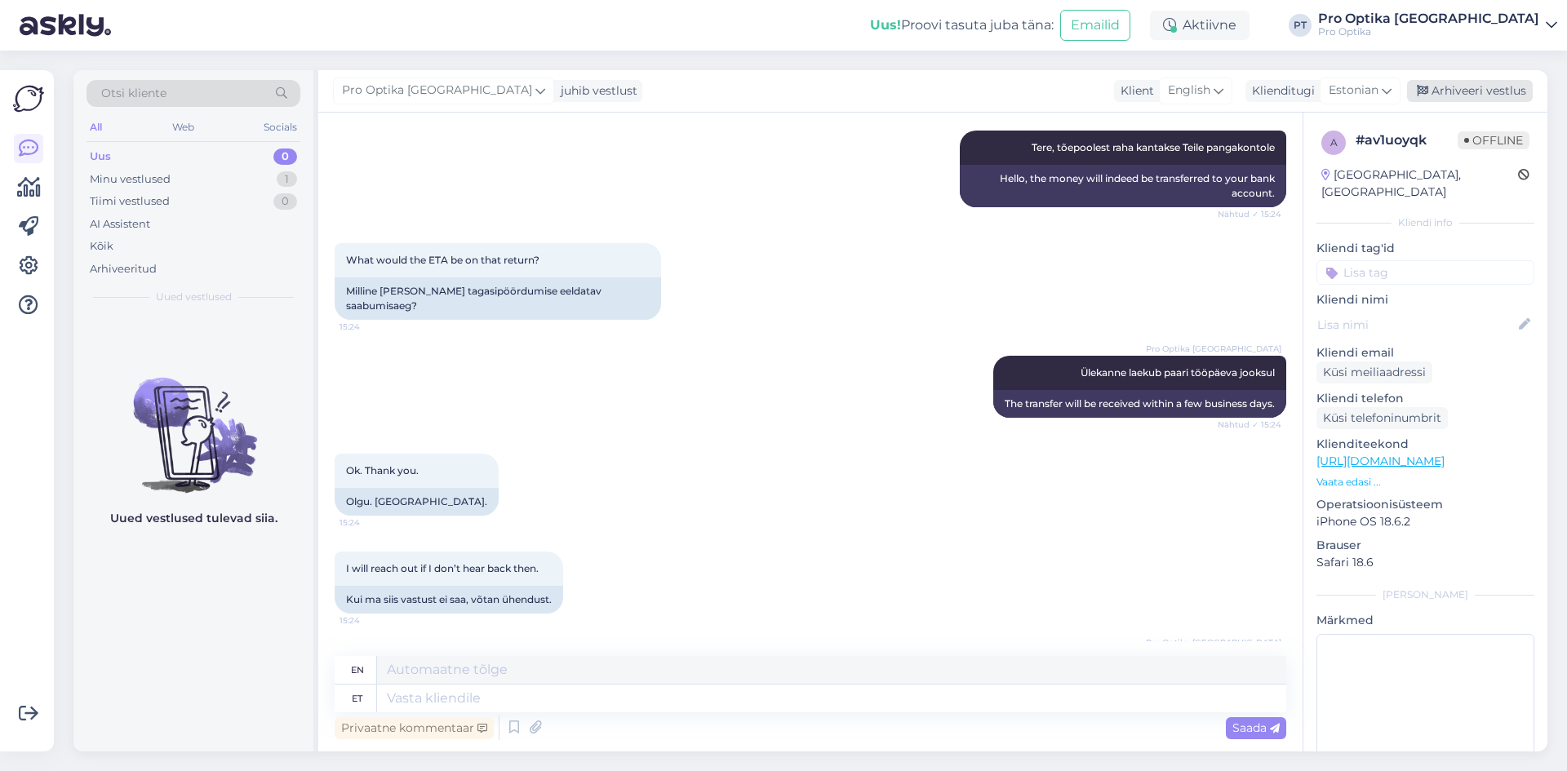
click at [1464, 82] on div "Arhiveeri vestlus" at bounding box center [1470, 91] width 126 height 22
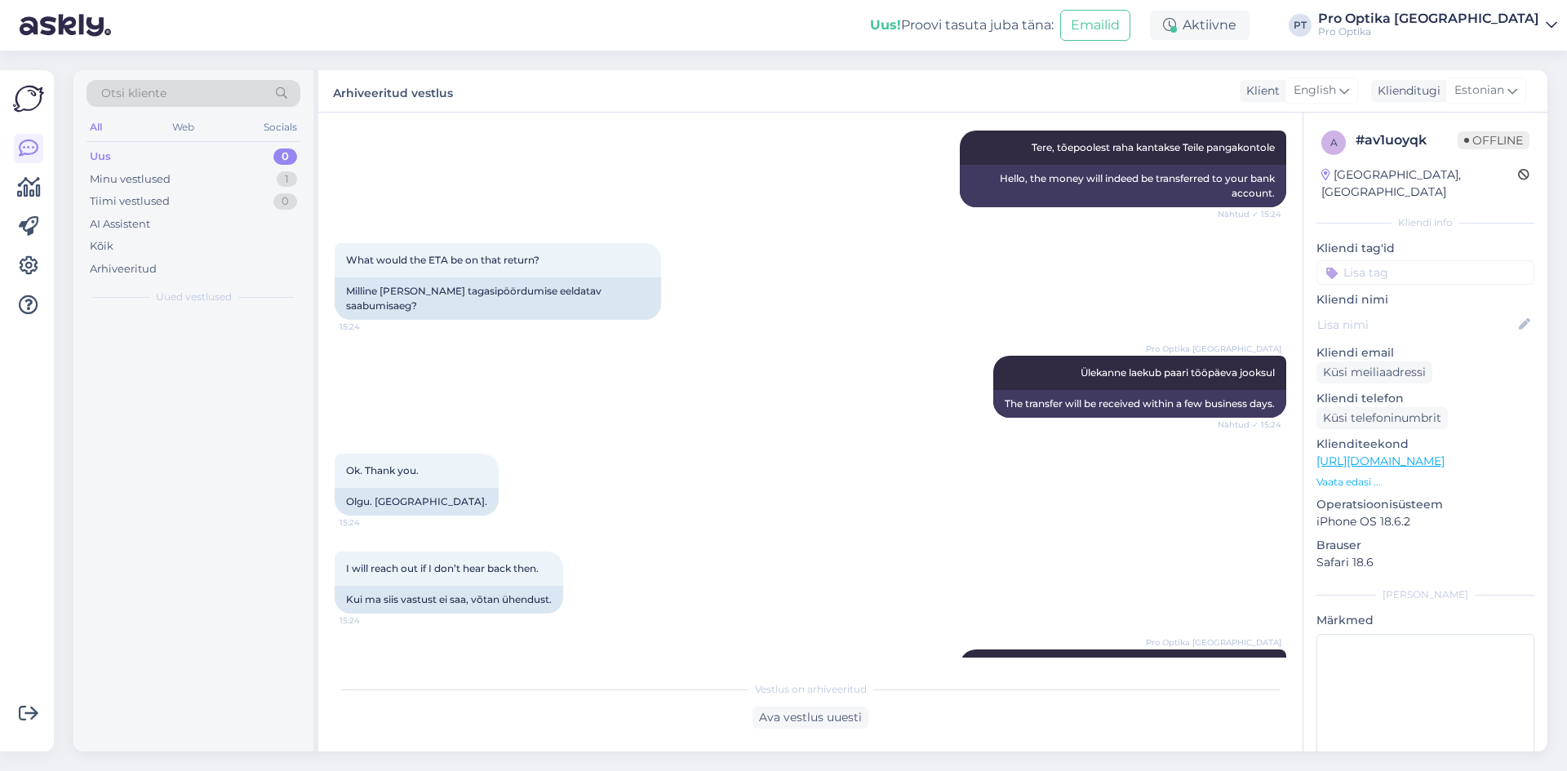
scroll to position [3276, 0]
